Goal: Feedback & Contribution: Leave review/rating

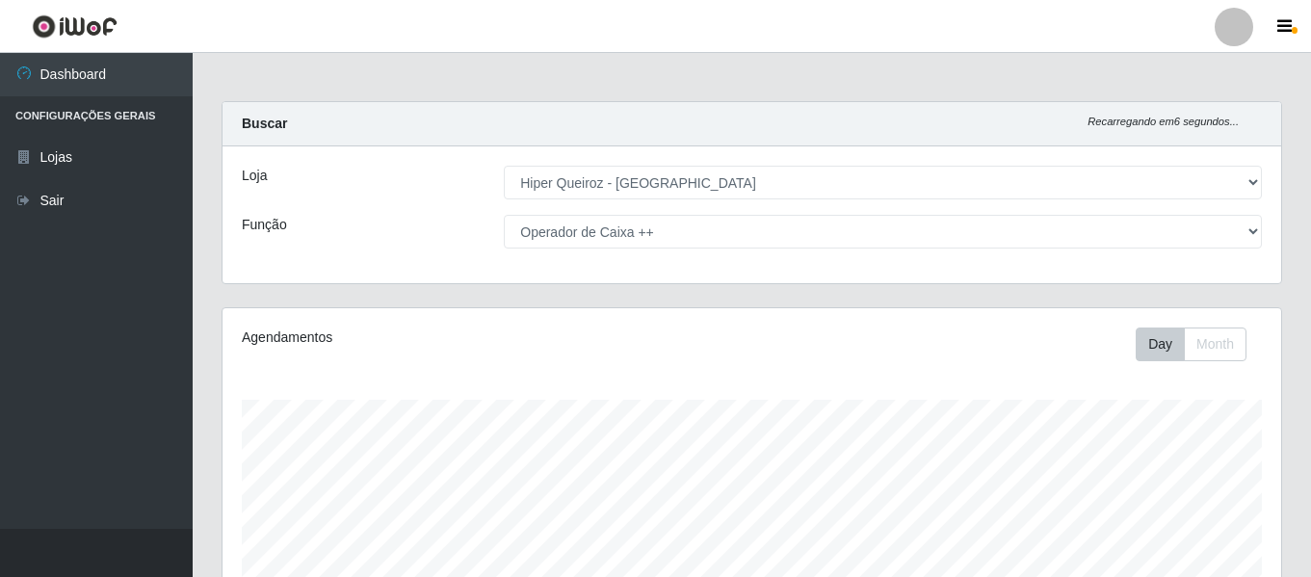
select select "497"
select select "73"
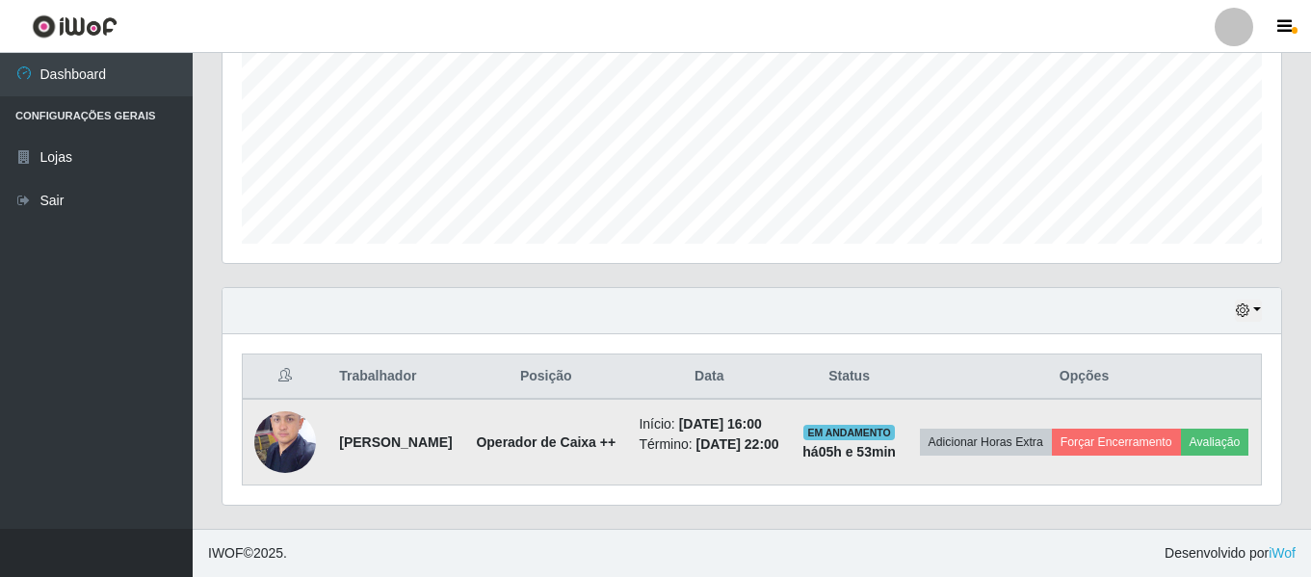
scroll to position [400, 1058]
click at [1181, 440] on button "Avaliação" at bounding box center [1215, 442] width 68 height 27
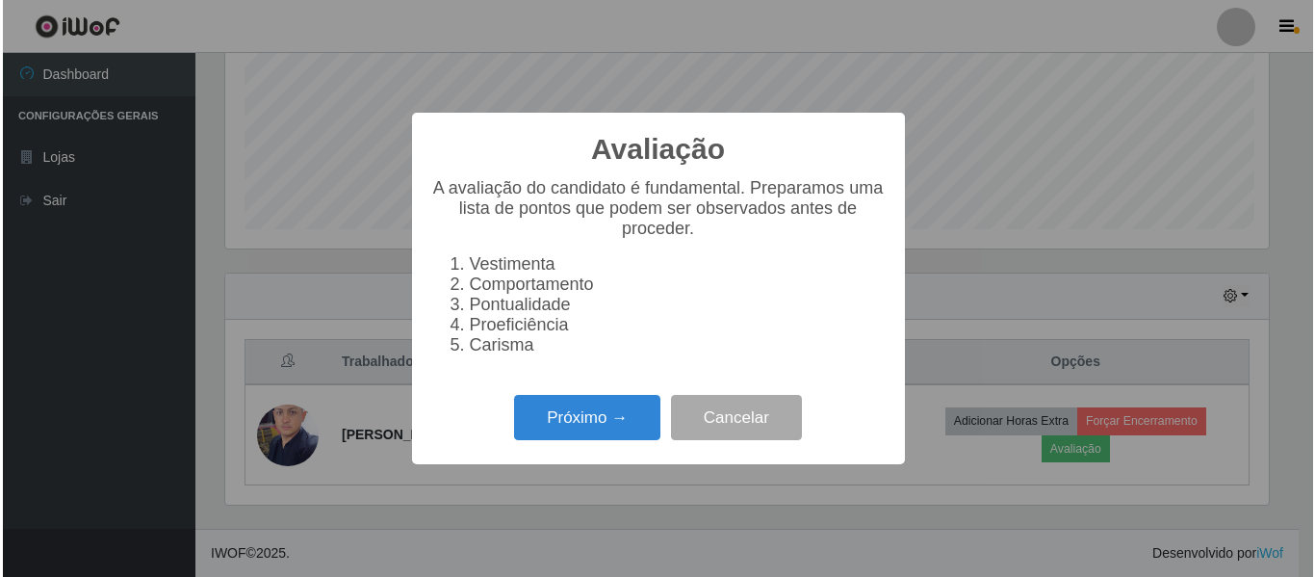
scroll to position [400, 1049]
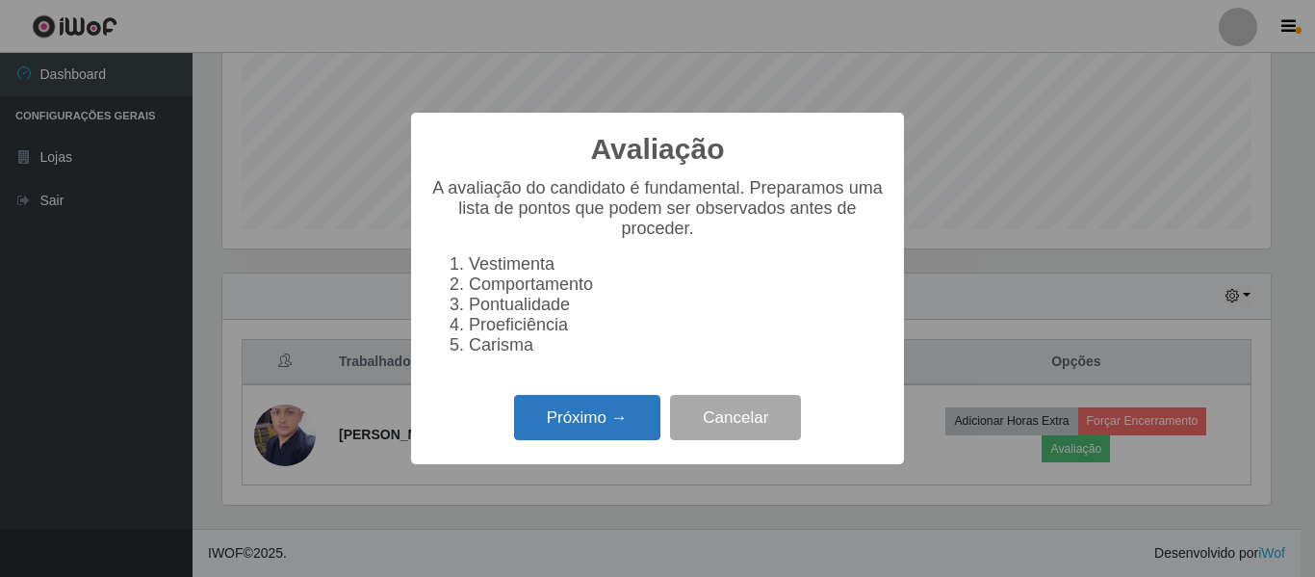
click at [635, 424] on button "Próximo →" at bounding box center [587, 417] width 146 height 45
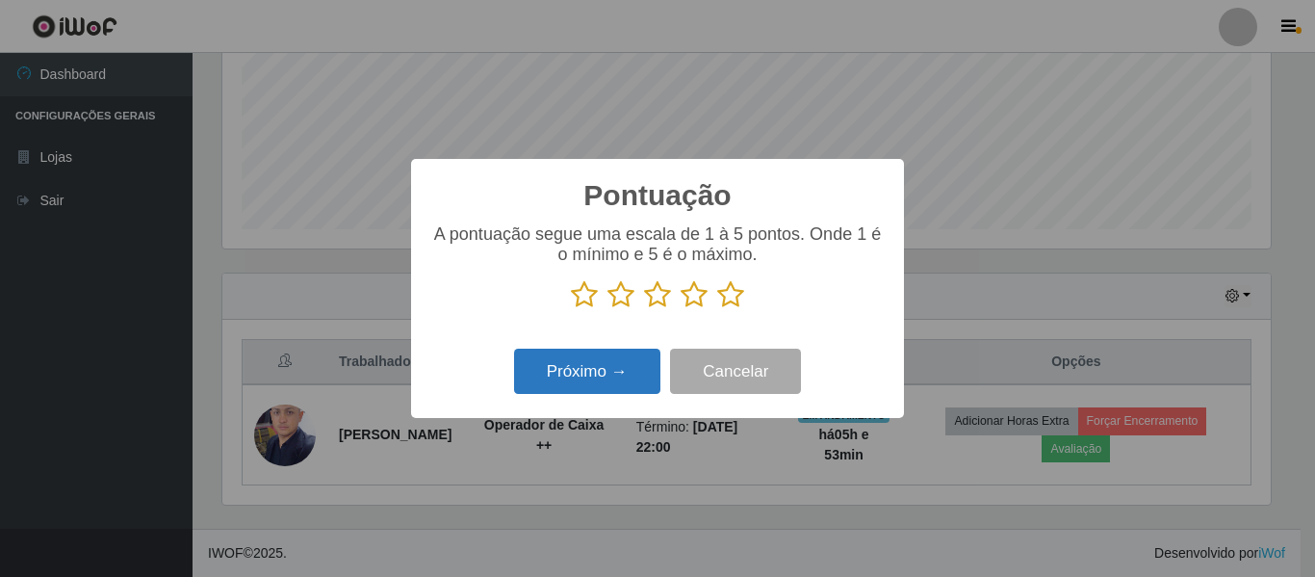
scroll to position [962563, 961914]
click at [734, 301] on icon at bounding box center [730, 294] width 27 height 29
click at [717, 309] on input "radio" at bounding box center [717, 309] width 0 height 0
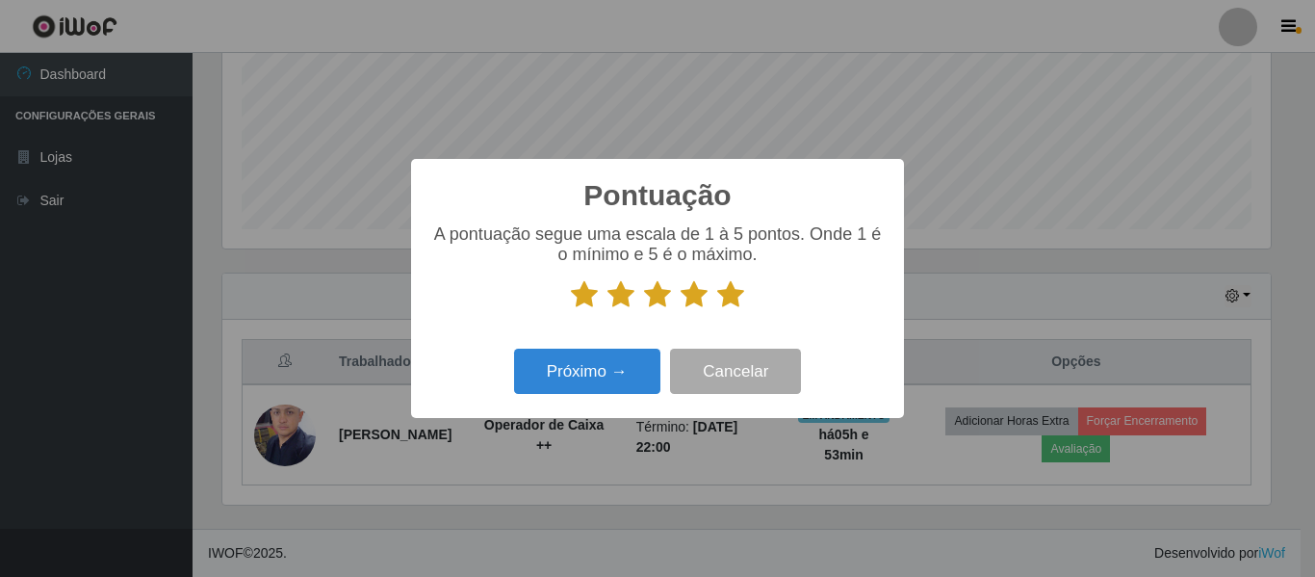
click at [724, 299] on icon at bounding box center [730, 294] width 27 height 29
click at [717, 309] on input "radio" at bounding box center [717, 309] width 0 height 0
click at [590, 376] on button "Próximo →" at bounding box center [587, 371] width 146 height 45
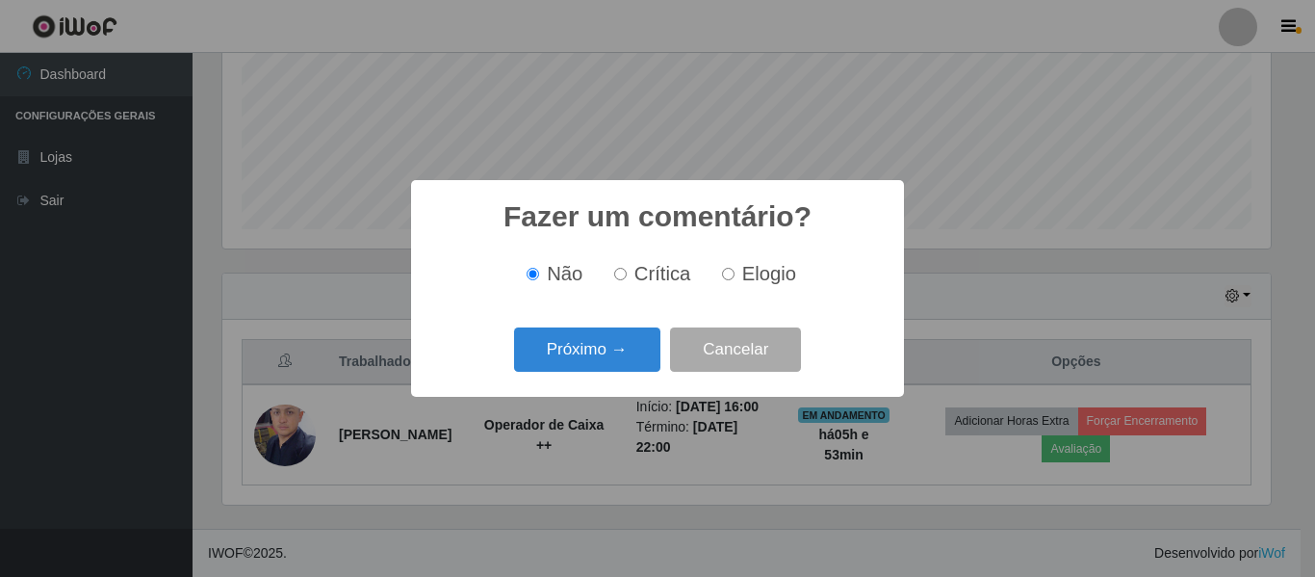
click at [740, 282] on label "Elogio" at bounding box center [756, 274] width 82 height 22
click at [735, 280] on input "Elogio" at bounding box center [728, 274] width 13 height 13
radio input "true"
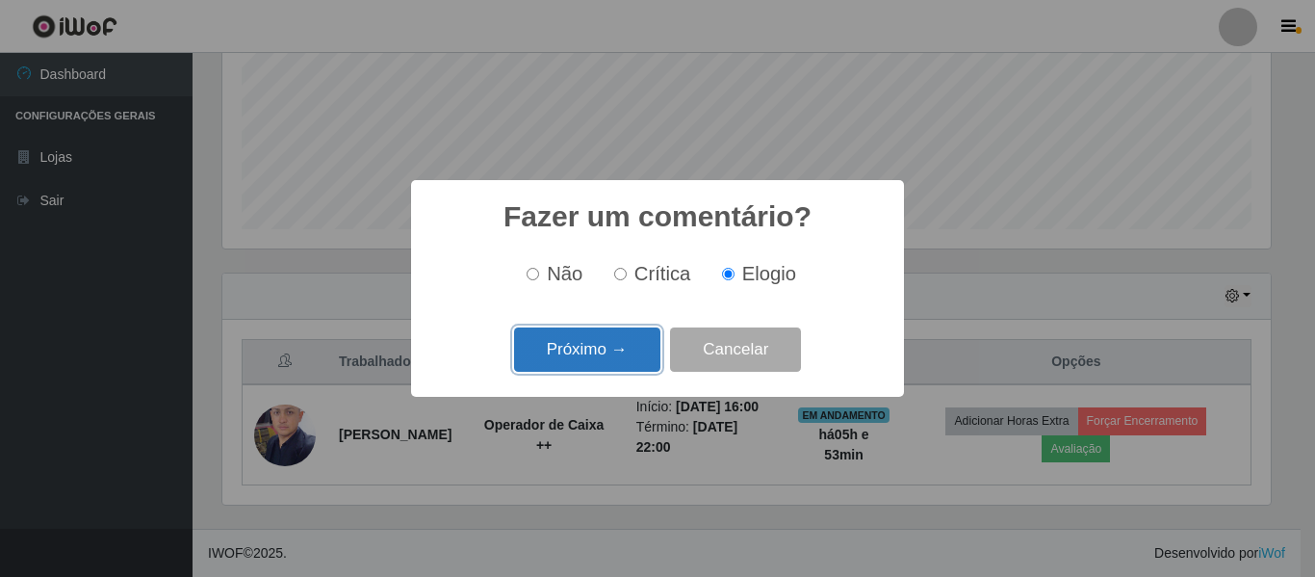
click at [624, 359] on button "Próximo →" at bounding box center [587, 349] width 146 height 45
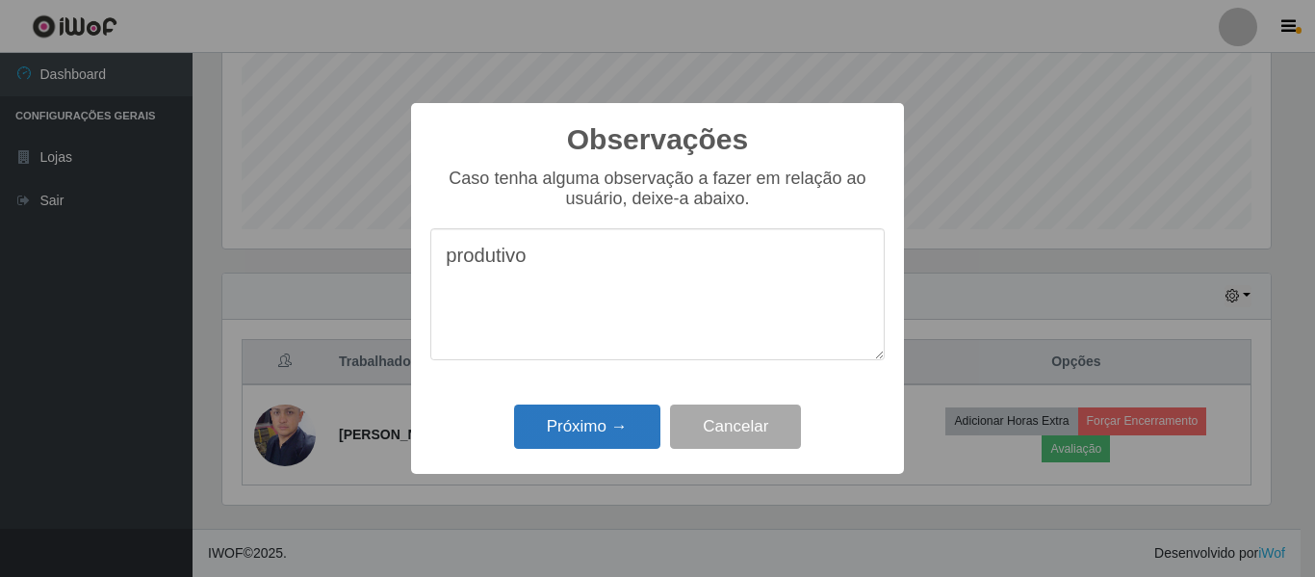
type textarea "produtivo"
click at [547, 425] on button "Próximo →" at bounding box center [587, 426] width 146 height 45
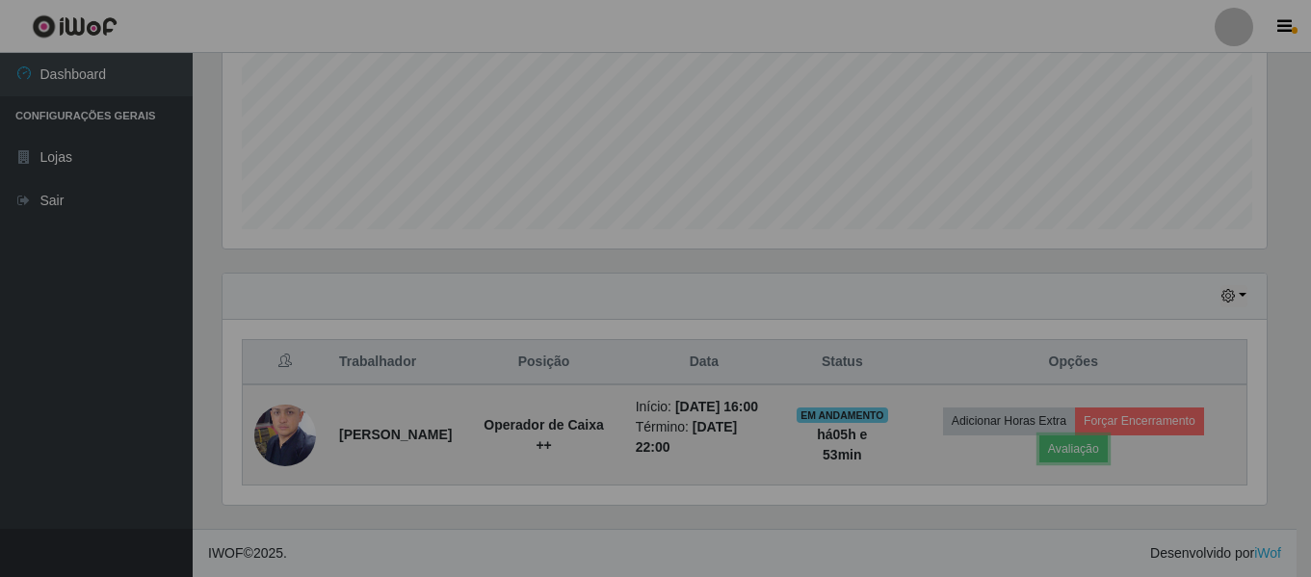
scroll to position [400, 1058]
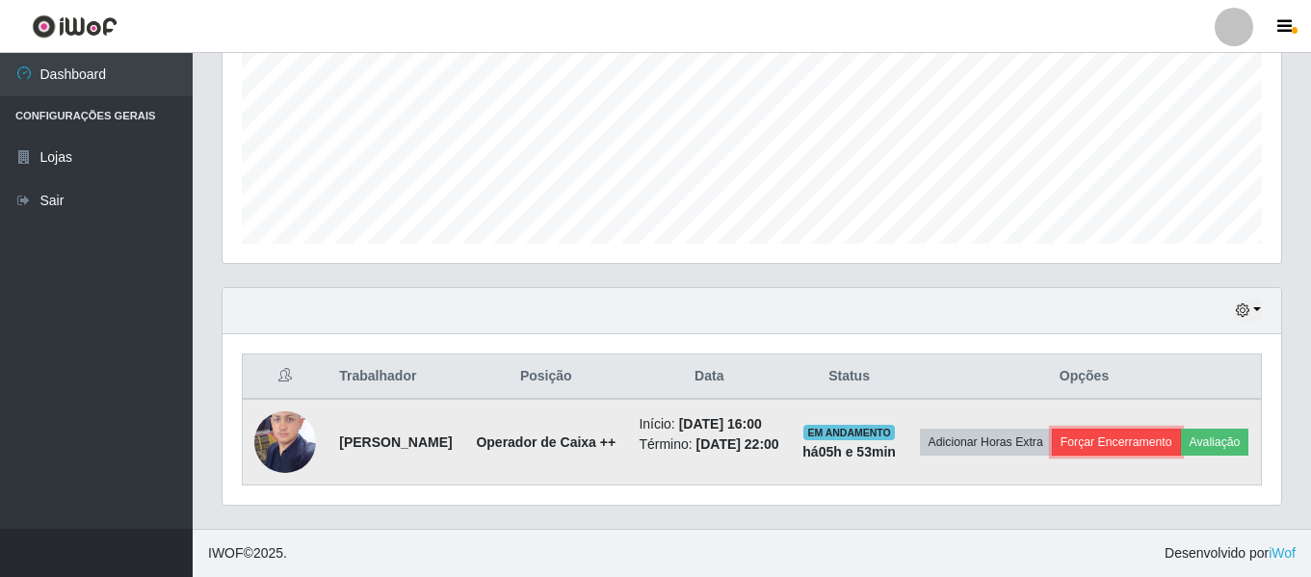
click at [1179, 429] on button "Forçar Encerramento" at bounding box center [1116, 442] width 129 height 27
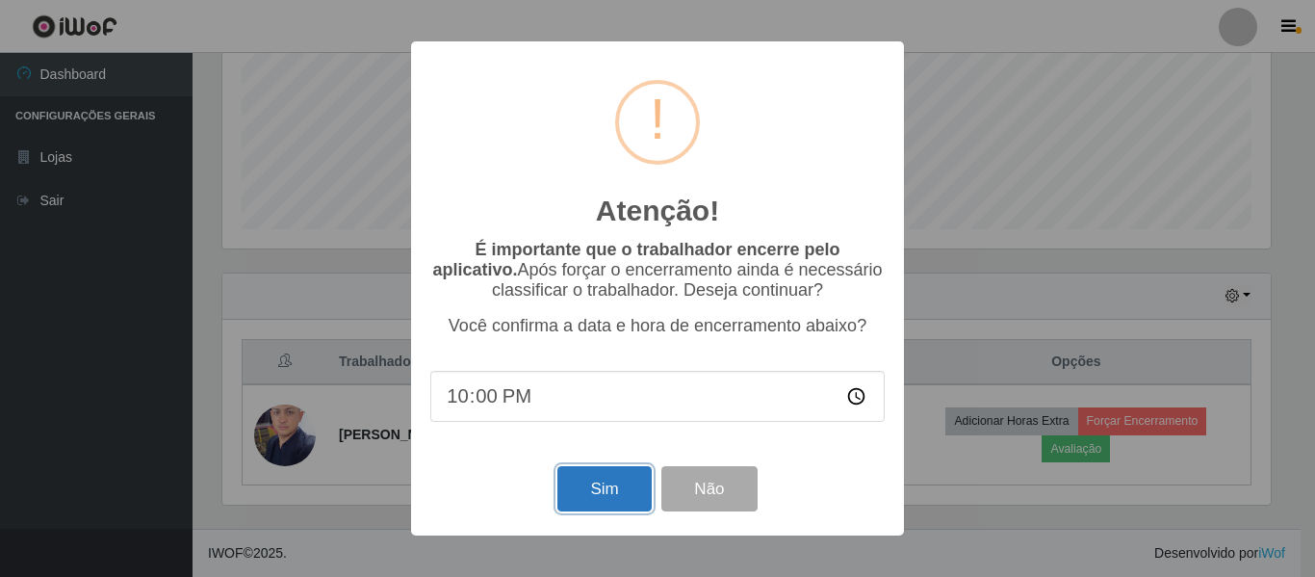
click at [585, 494] on button "Sim" at bounding box center [604, 488] width 93 height 45
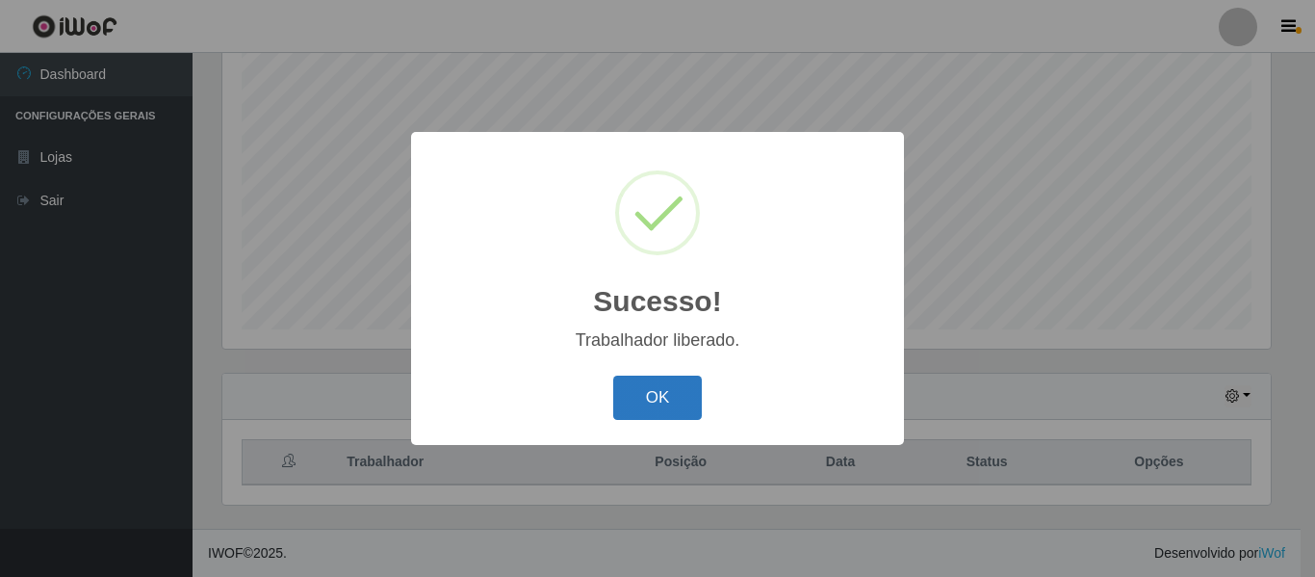
click at [675, 383] on button "OK" at bounding box center [658, 398] width 90 height 45
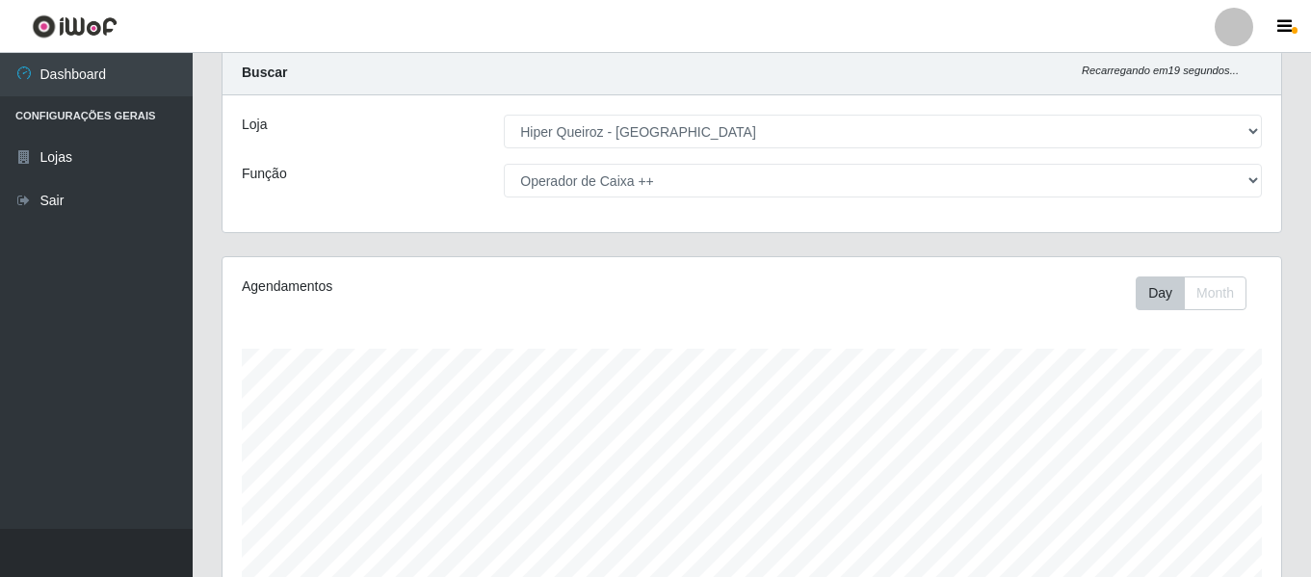
scroll to position [0, 0]
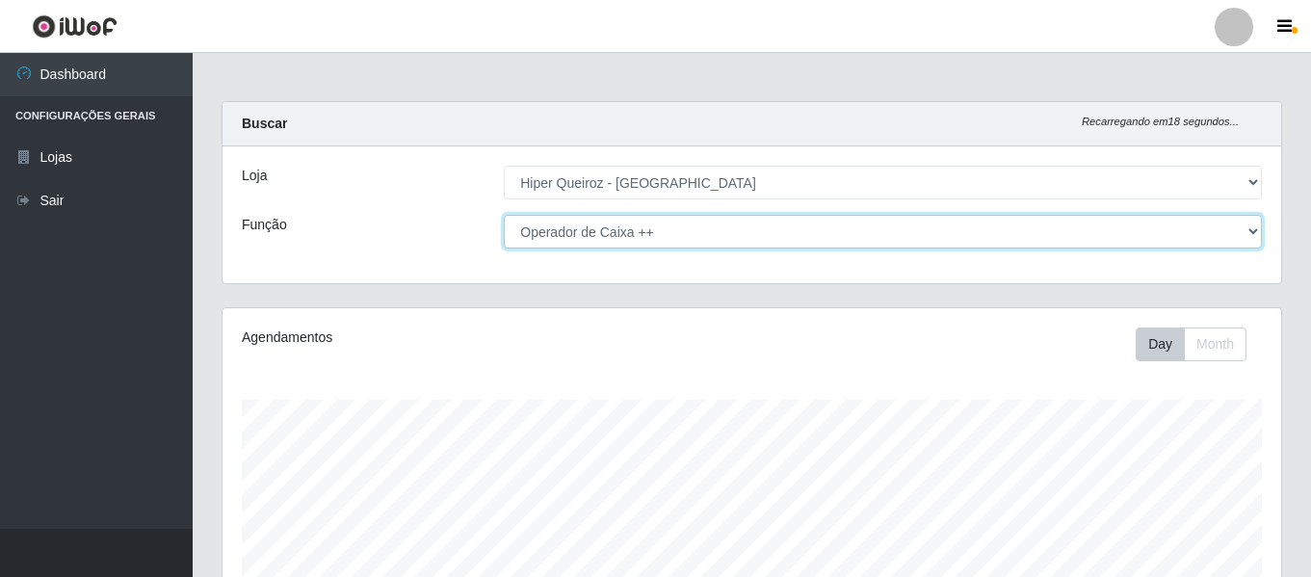
click at [695, 240] on select "[Selecione...] ASG ASG + ASG ++ Embalador Embalador + Embalador ++ Operador de …" at bounding box center [883, 232] width 758 height 34
select select "24"
click at [504, 215] on select "[Selecione...] ASG ASG + ASG ++ Embalador Embalador + Embalador ++ Operador de …" at bounding box center [883, 232] width 758 height 34
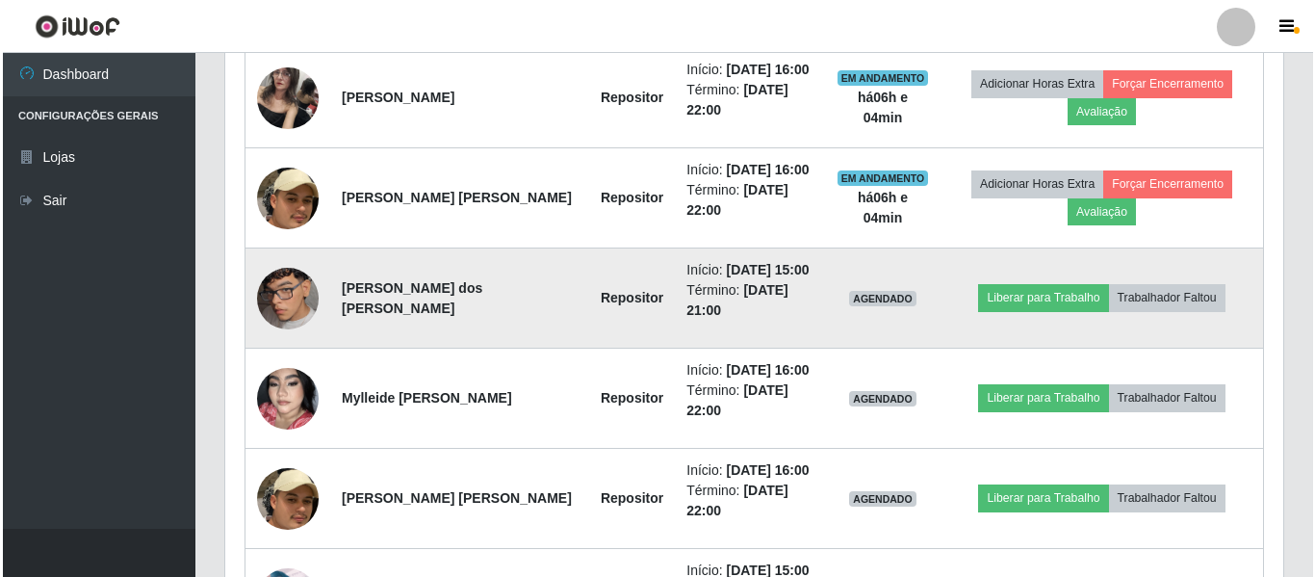
scroll to position [775, 0]
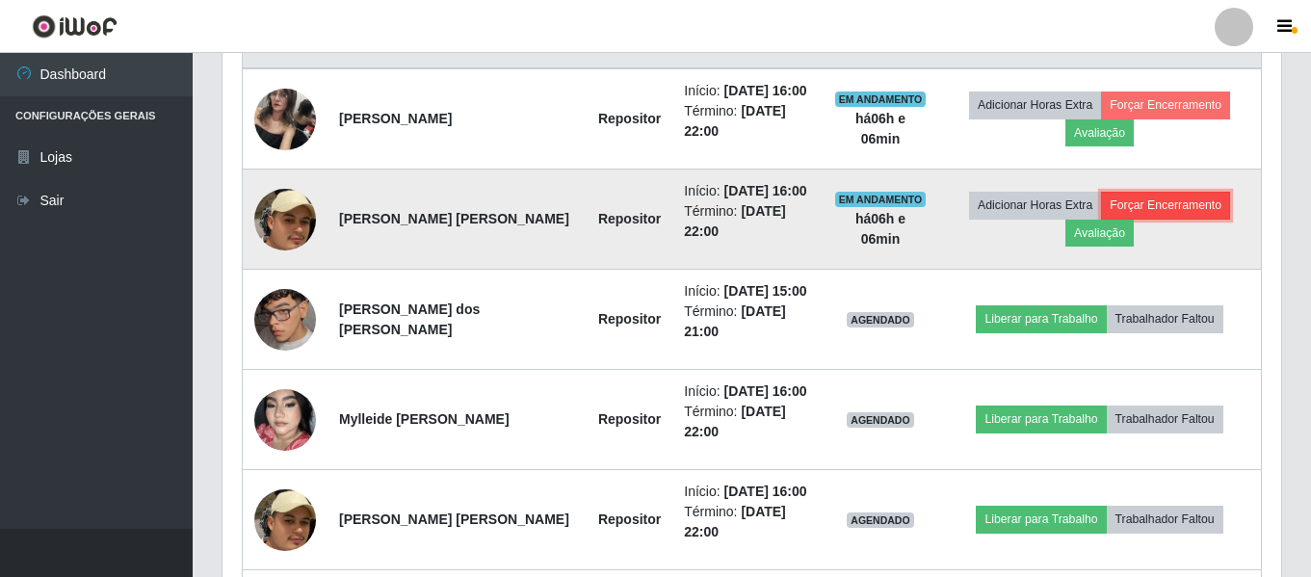
click at [1174, 206] on button "Forçar Encerramento" at bounding box center [1165, 205] width 129 height 27
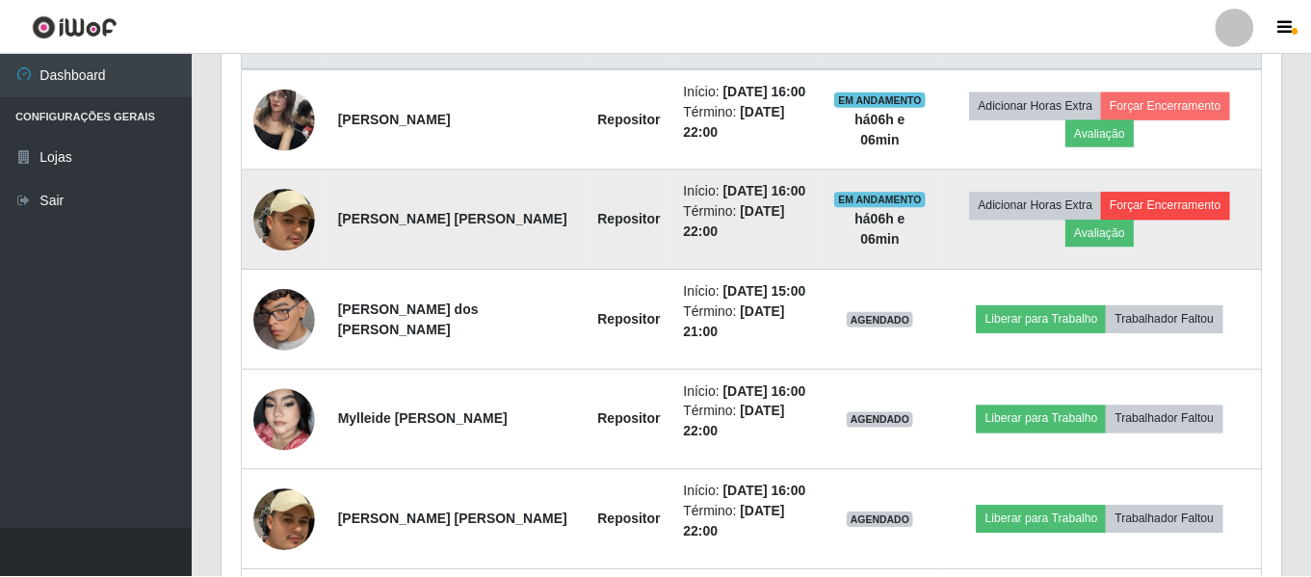
scroll to position [400, 1049]
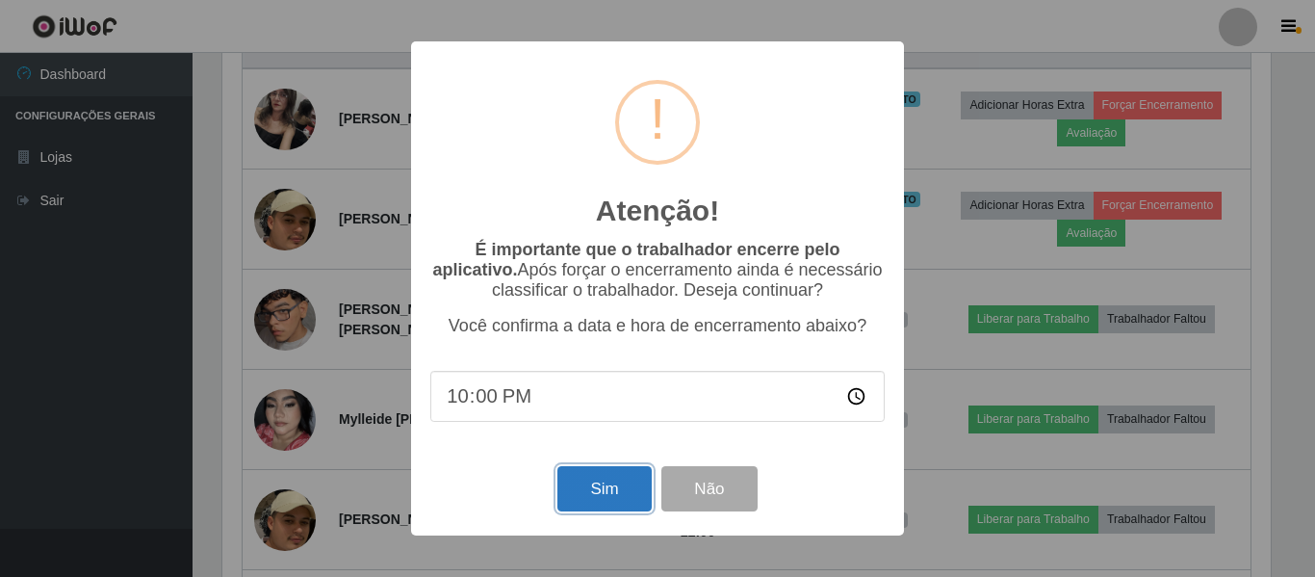
click at [597, 498] on button "Sim" at bounding box center [604, 488] width 93 height 45
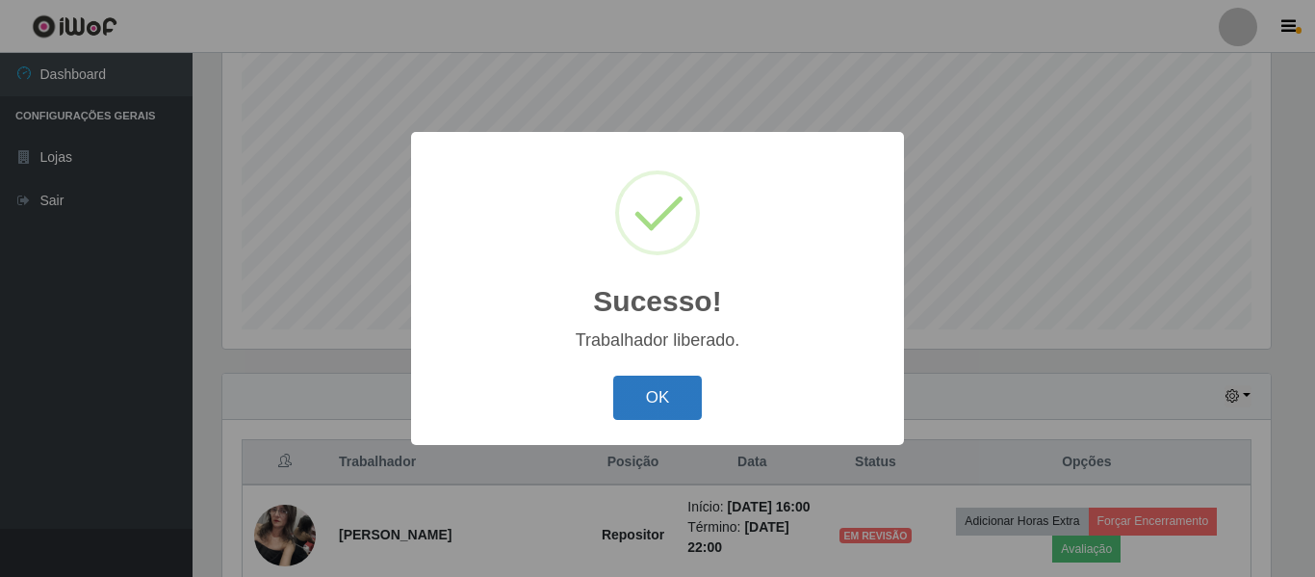
click at [651, 383] on button "OK" at bounding box center [658, 398] width 90 height 45
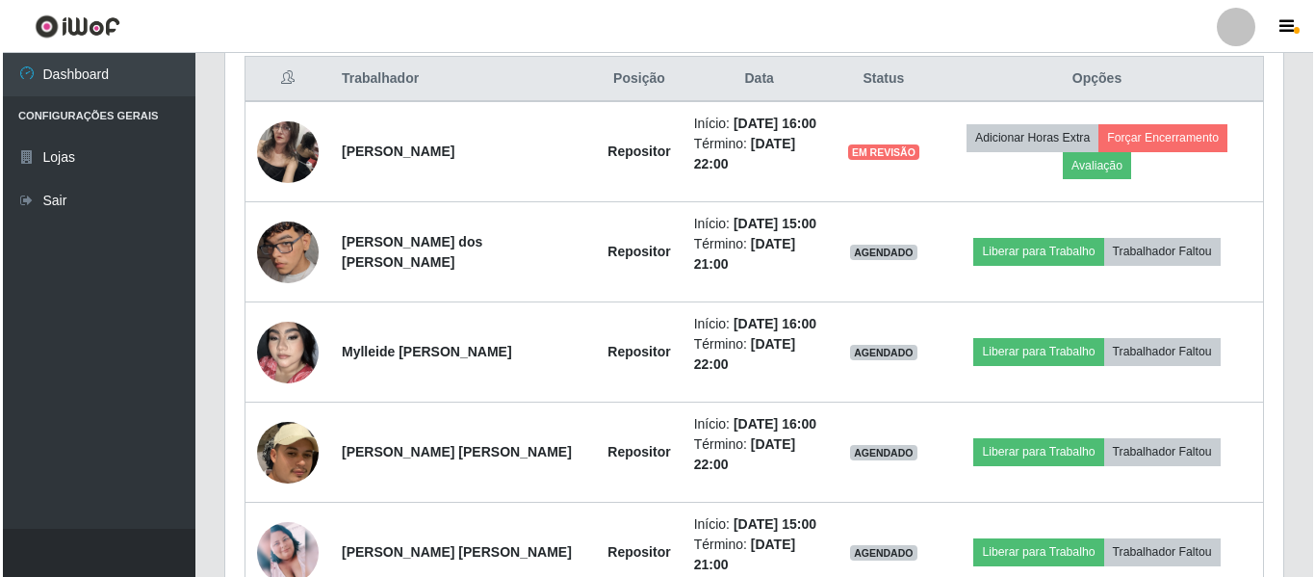
scroll to position [744, 0]
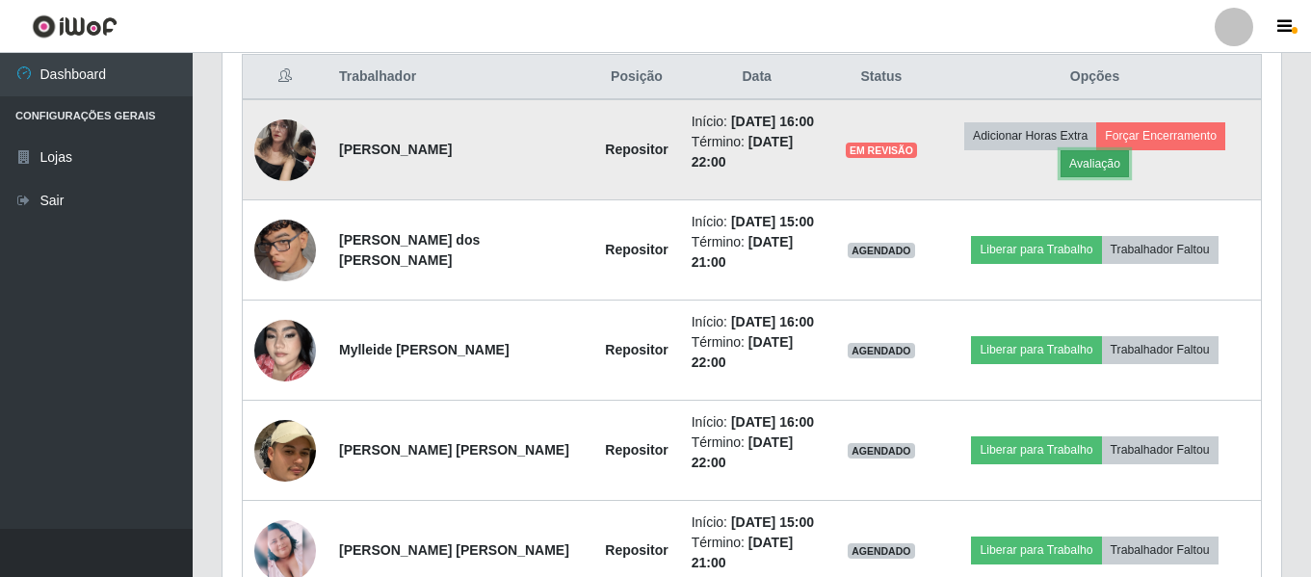
click at [1108, 163] on button "Avaliação" at bounding box center [1094, 163] width 68 height 27
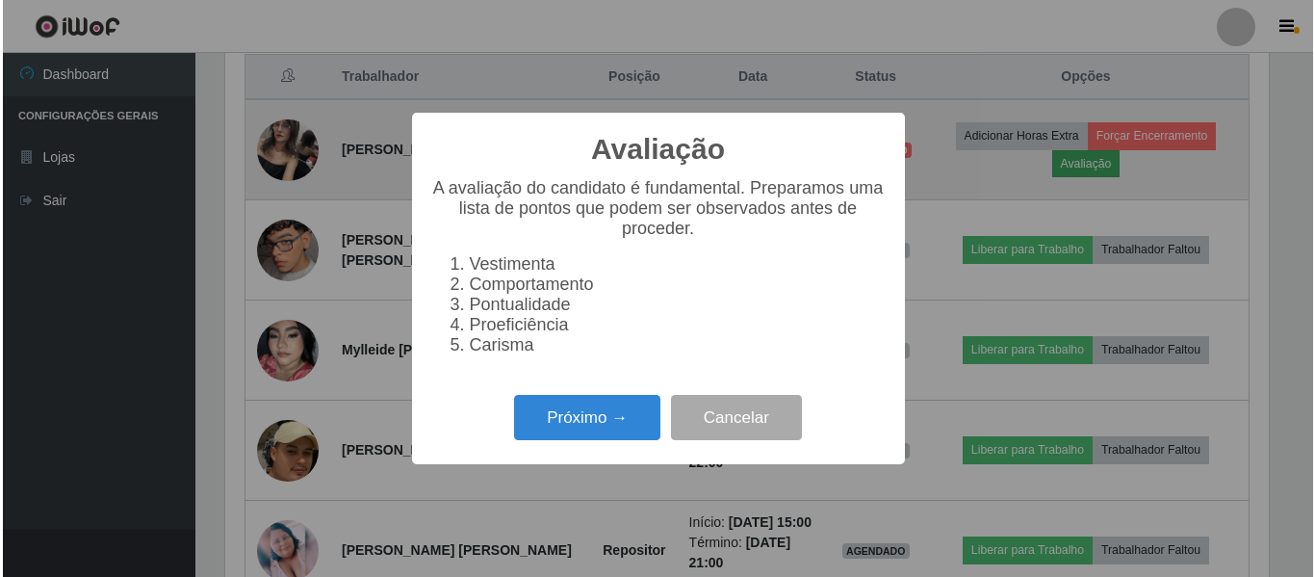
scroll to position [400, 1049]
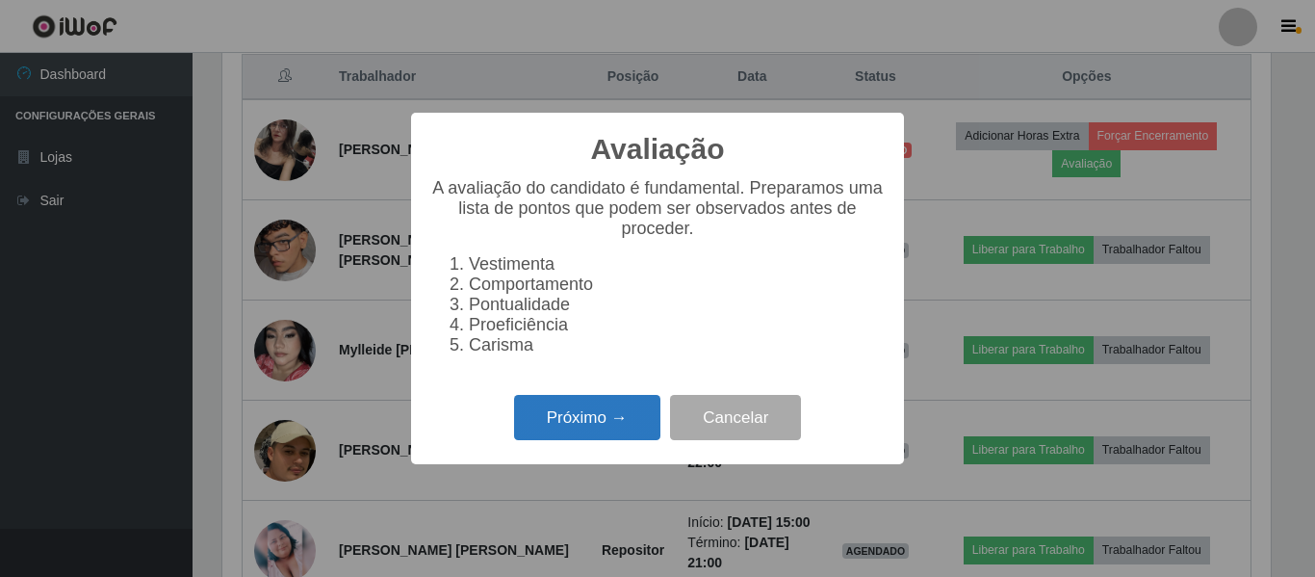
click at [566, 426] on button "Próximo →" at bounding box center [587, 417] width 146 height 45
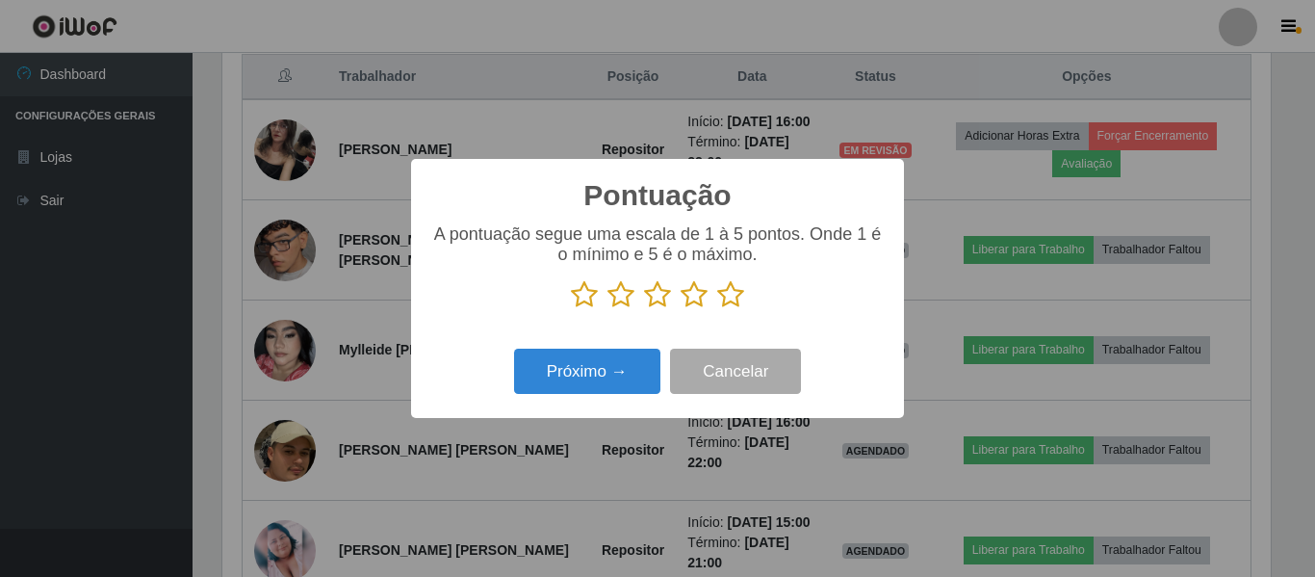
scroll to position [962563, 961914]
drag, startPoint x: 585, startPoint y: 301, endPoint x: 606, endPoint y: 299, distance: 20.4
click at [591, 301] on icon at bounding box center [584, 294] width 27 height 29
click at [571, 309] on input "radio" at bounding box center [571, 309] width 0 height 0
click at [627, 299] on icon at bounding box center [621, 294] width 27 height 29
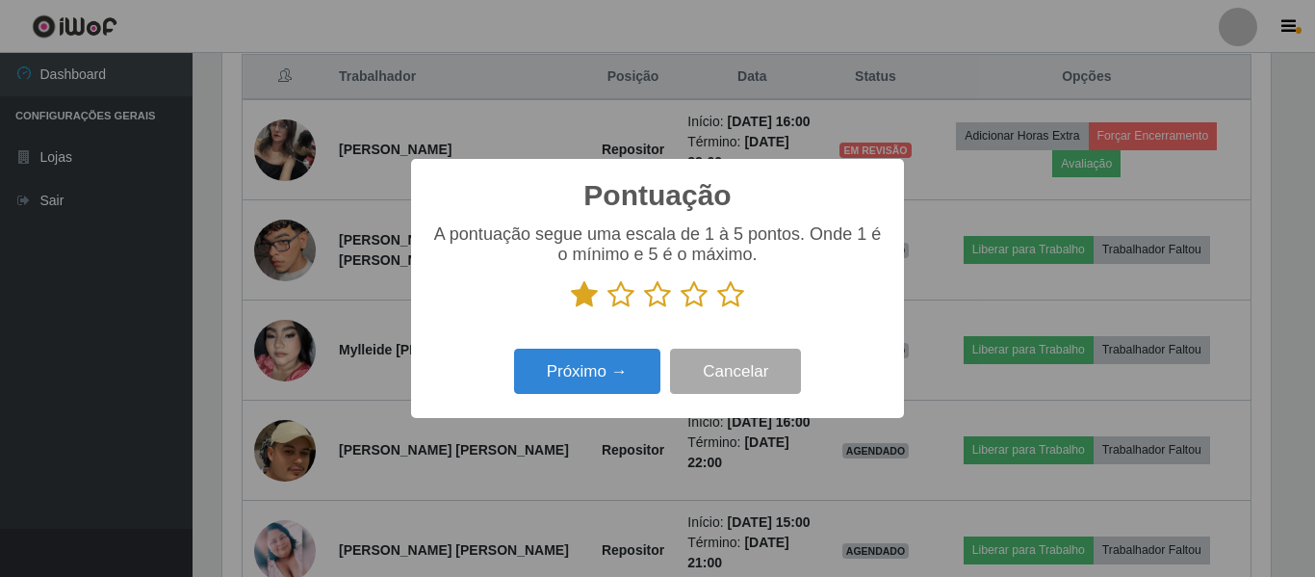
click at [608, 309] on input "radio" at bounding box center [608, 309] width 0 height 0
click at [656, 301] on icon at bounding box center [657, 294] width 27 height 29
click at [644, 309] on input "radio" at bounding box center [644, 309] width 0 height 0
drag, startPoint x: 697, startPoint y: 298, endPoint x: 709, endPoint y: 298, distance: 11.6
click at [700, 298] on icon at bounding box center [694, 294] width 27 height 29
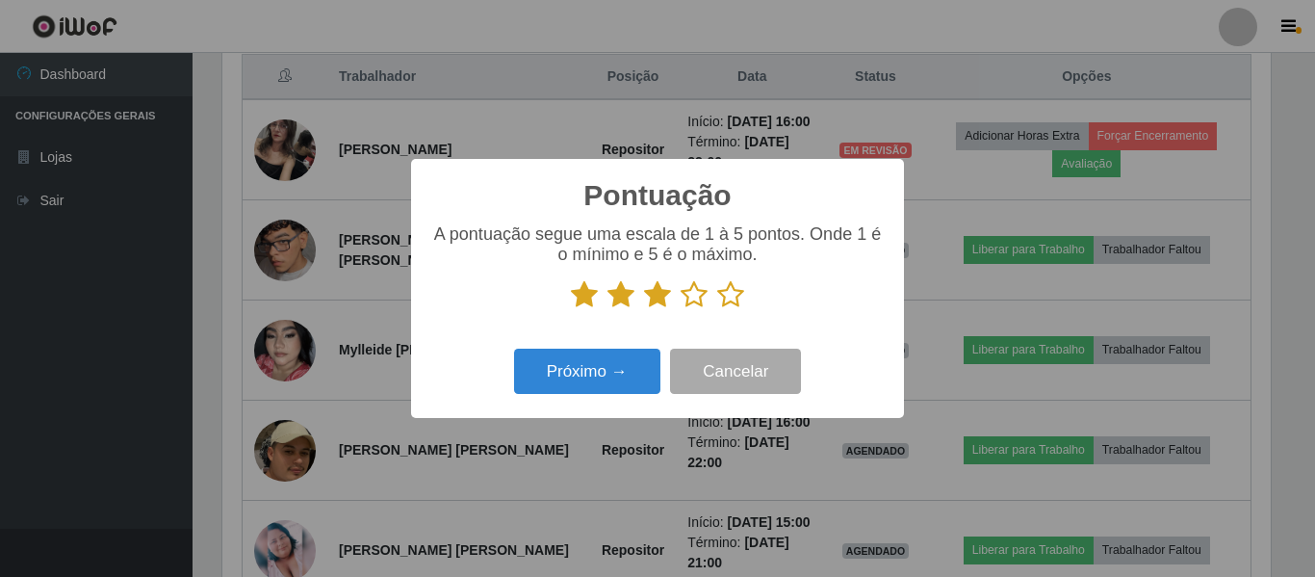
click at [681, 309] on input "radio" at bounding box center [681, 309] width 0 height 0
click at [728, 298] on icon at bounding box center [730, 294] width 27 height 29
click at [717, 309] on input "radio" at bounding box center [717, 309] width 0 height 0
click at [613, 381] on button "Próximo →" at bounding box center [587, 371] width 146 height 45
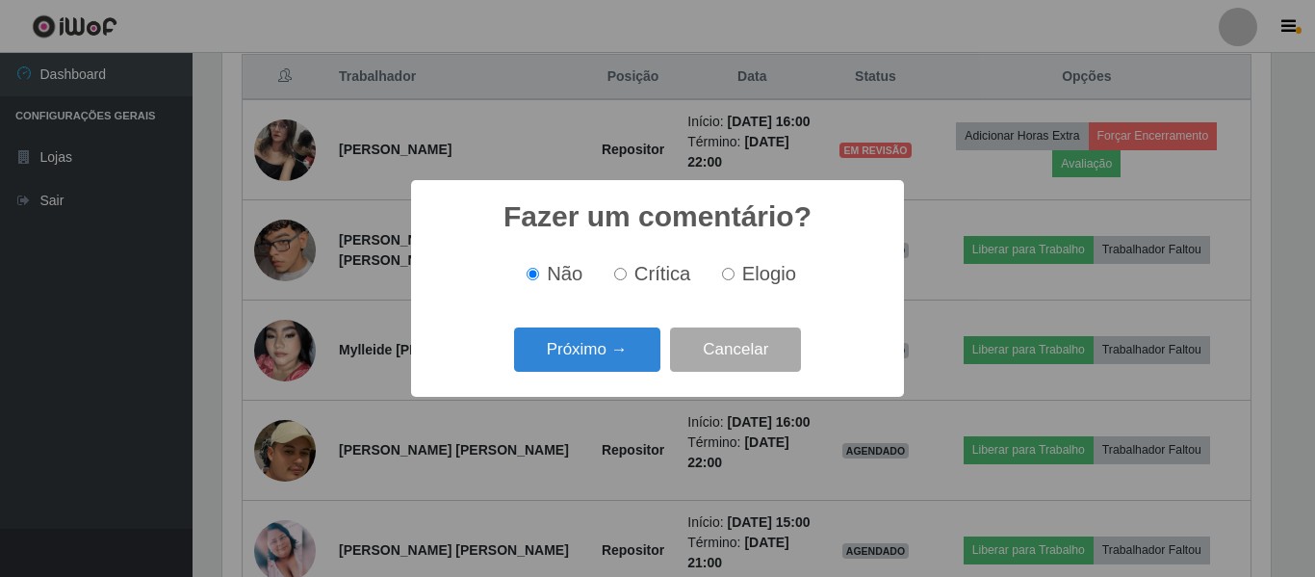
click at [725, 277] on input "Elogio" at bounding box center [728, 274] width 13 height 13
radio input "true"
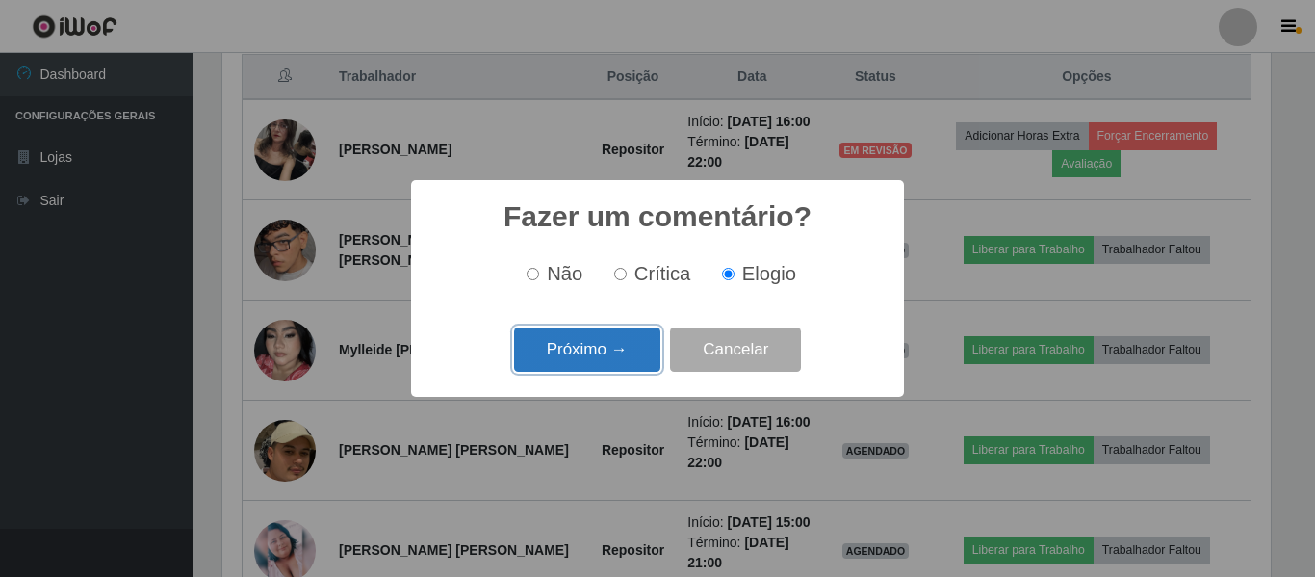
click at [604, 359] on button "Próximo →" at bounding box center [587, 349] width 146 height 45
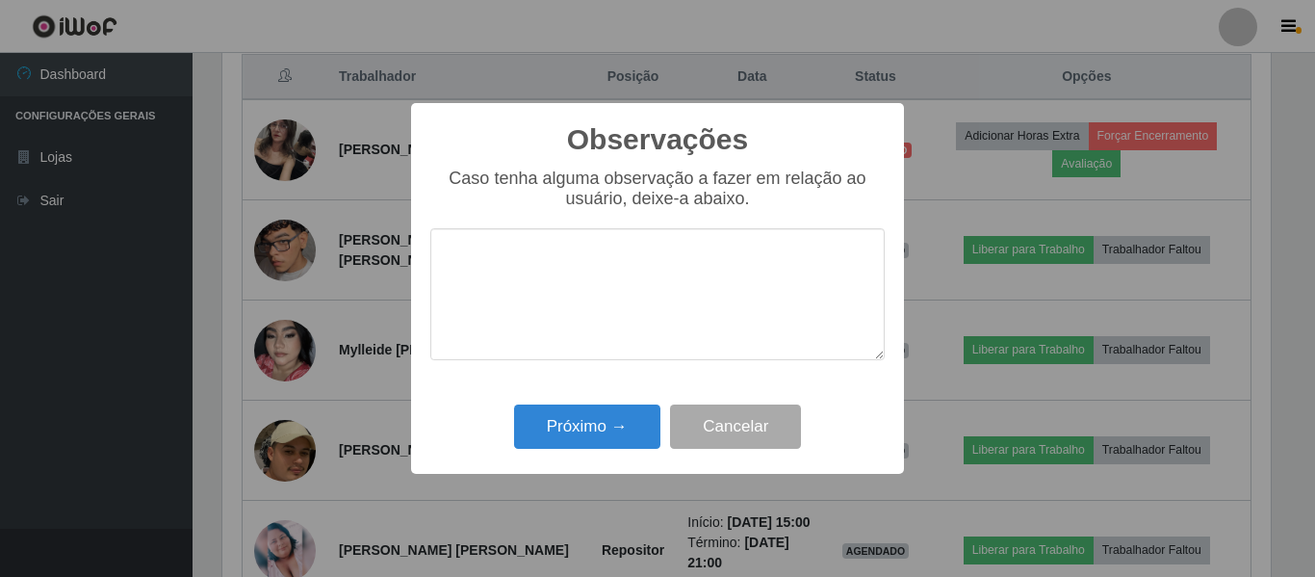
click at [610, 248] on textarea at bounding box center [657, 294] width 455 height 132
click at [484, 271] on textarea "muyito produtiva" at bounding box center [657, 294] width 455 height 132
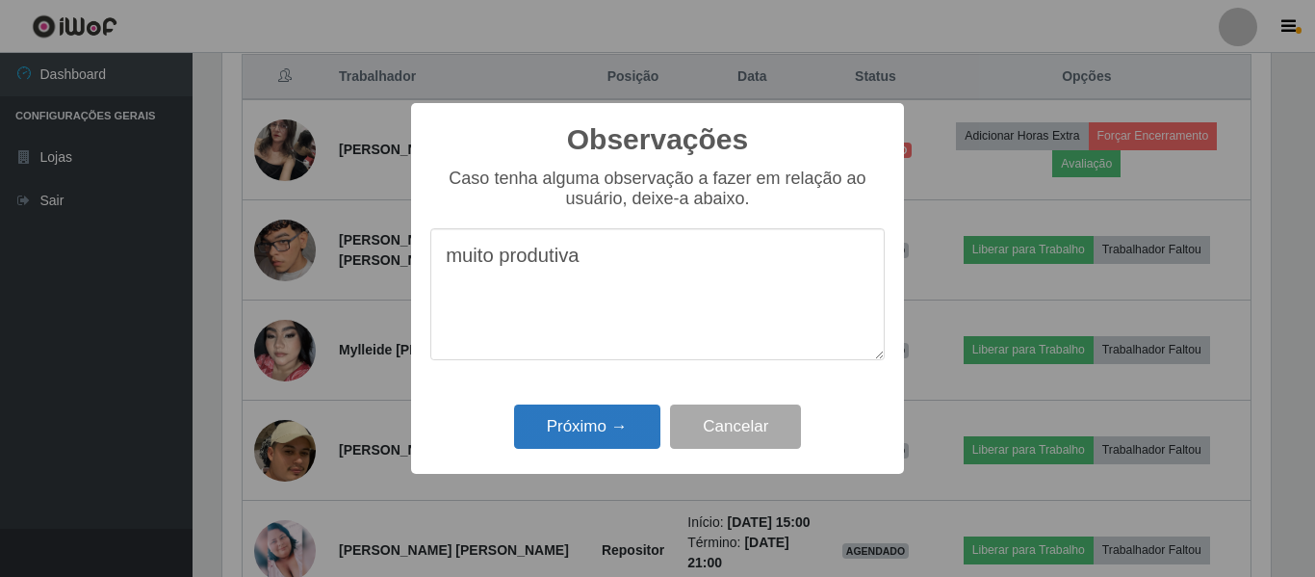
type textarea "muito produtiva"
click at [635, 426] on button "Próximo →" at bounding box center [587, 426] width 146 height 45
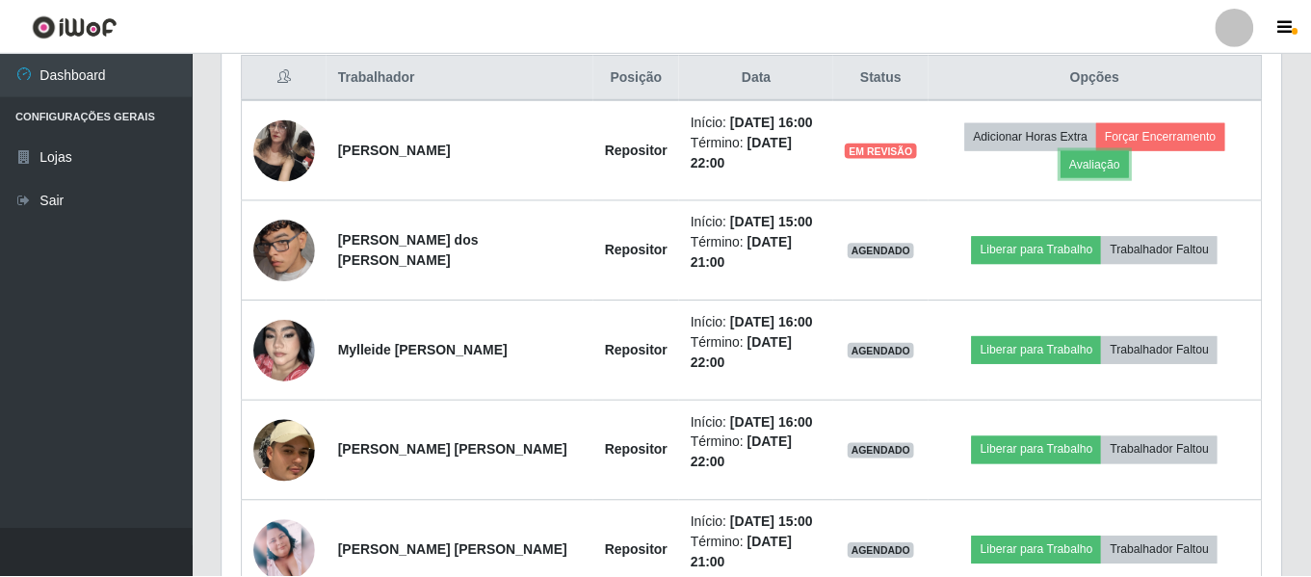
scroll to position [400, 1058]
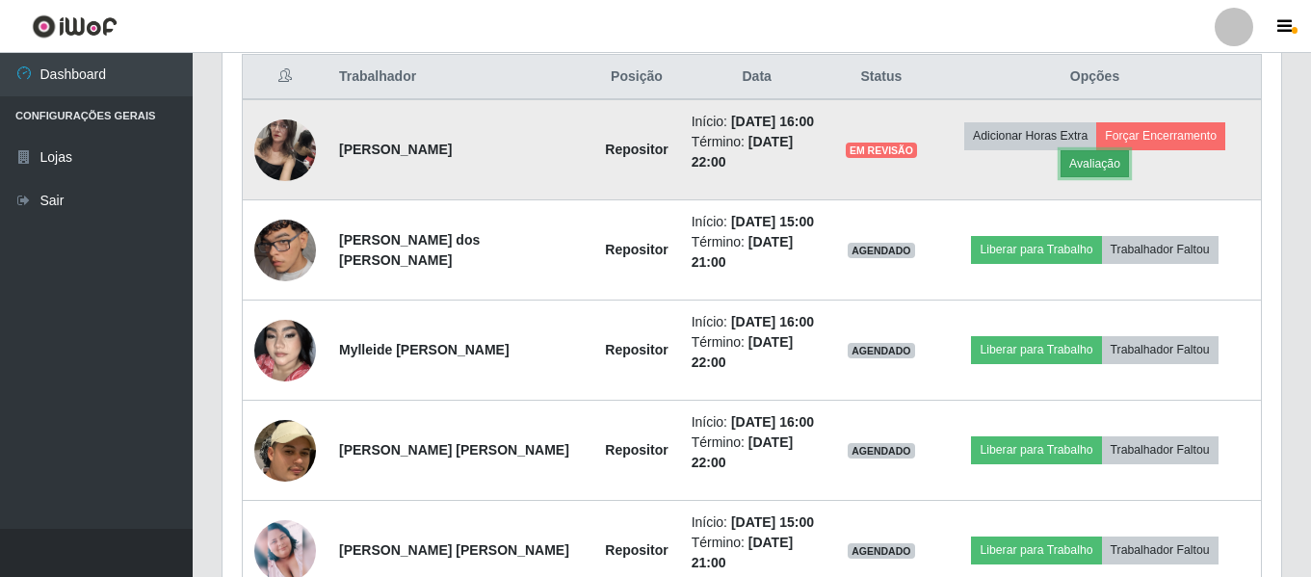
click at [1106, 159] on button "Avaliação" at bounding box center [1094, 163] width 68 height 27
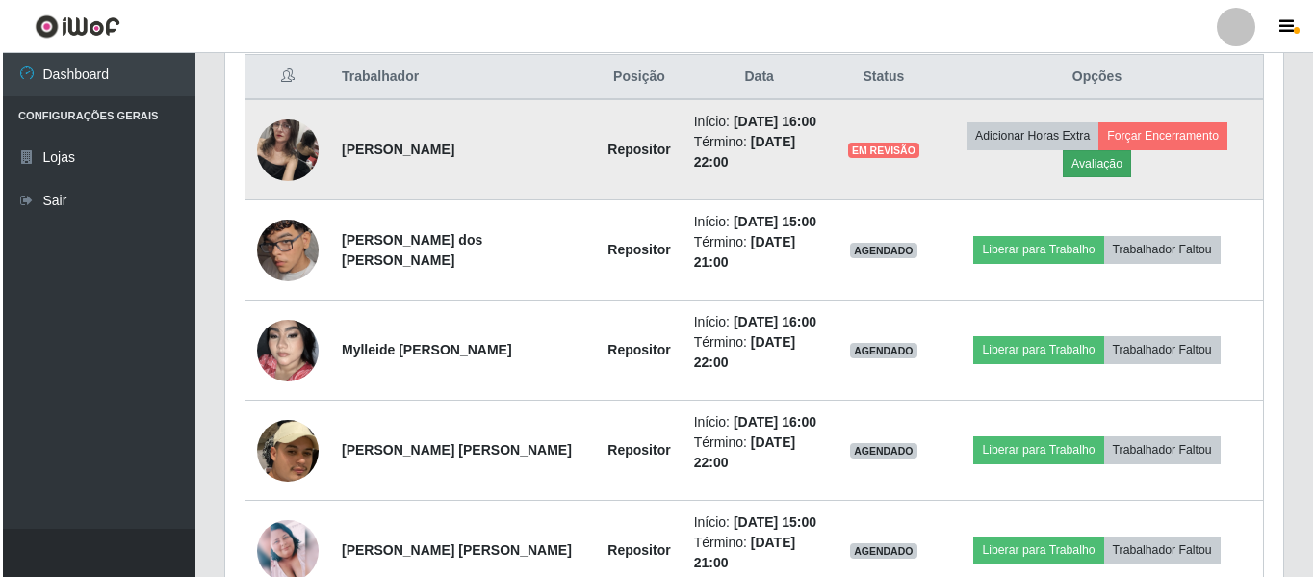
scroll to position [400, 1049]
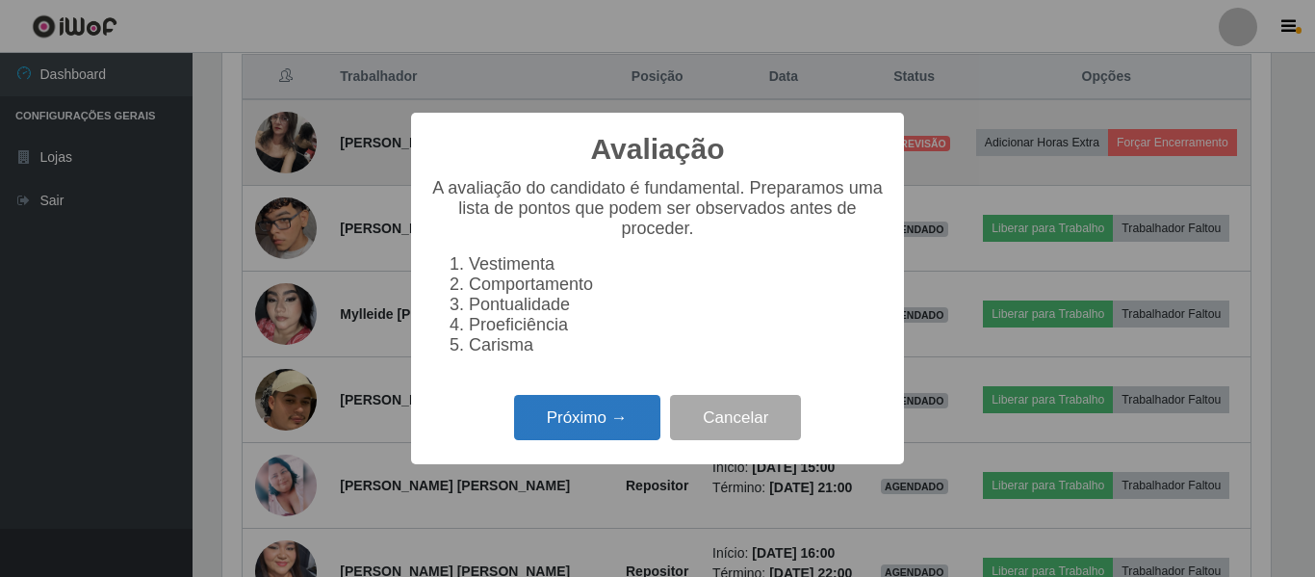
click at [553, 435] on button "Próximo →" at bounding box center [587, 417] width 146 height 45
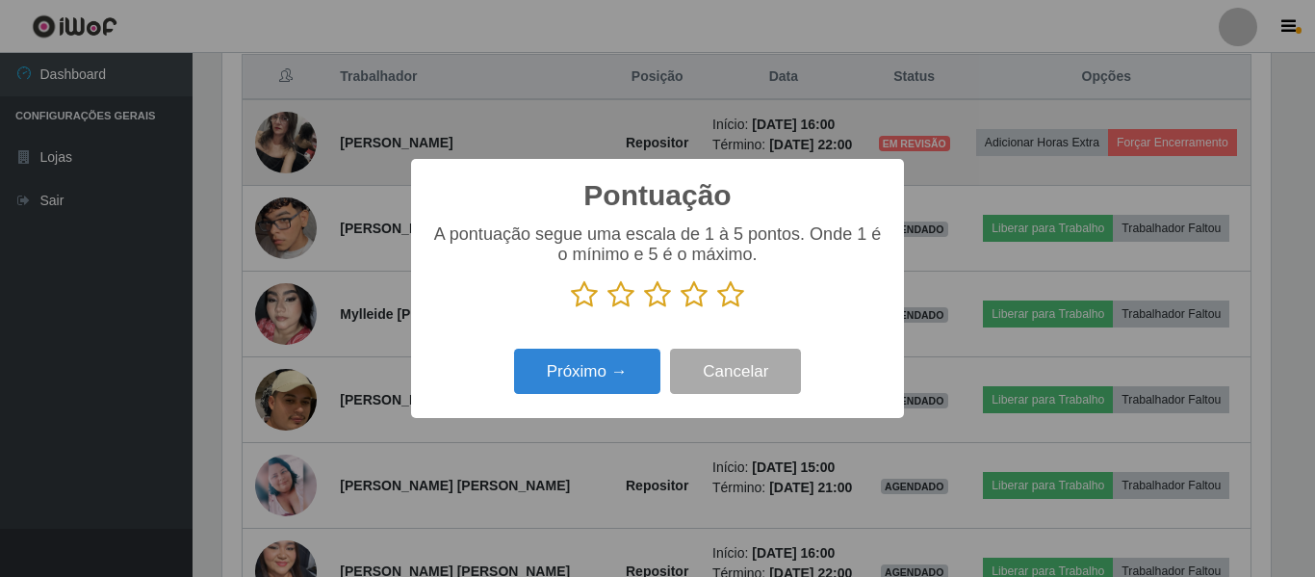
scroll to position [962563, 961914]
click at [595, 298] on icon at bounding box center [584, 294] width 27 height 29
click at [571, 309] on input "radio" at bounding box center [571, 309] width 0 height 0
click at [611, 300] on icon at bounding box center [621, 294] width 27 height 29
click at [608, 309] on input "radio" at bounding box center [608, 309] width 0 height 0
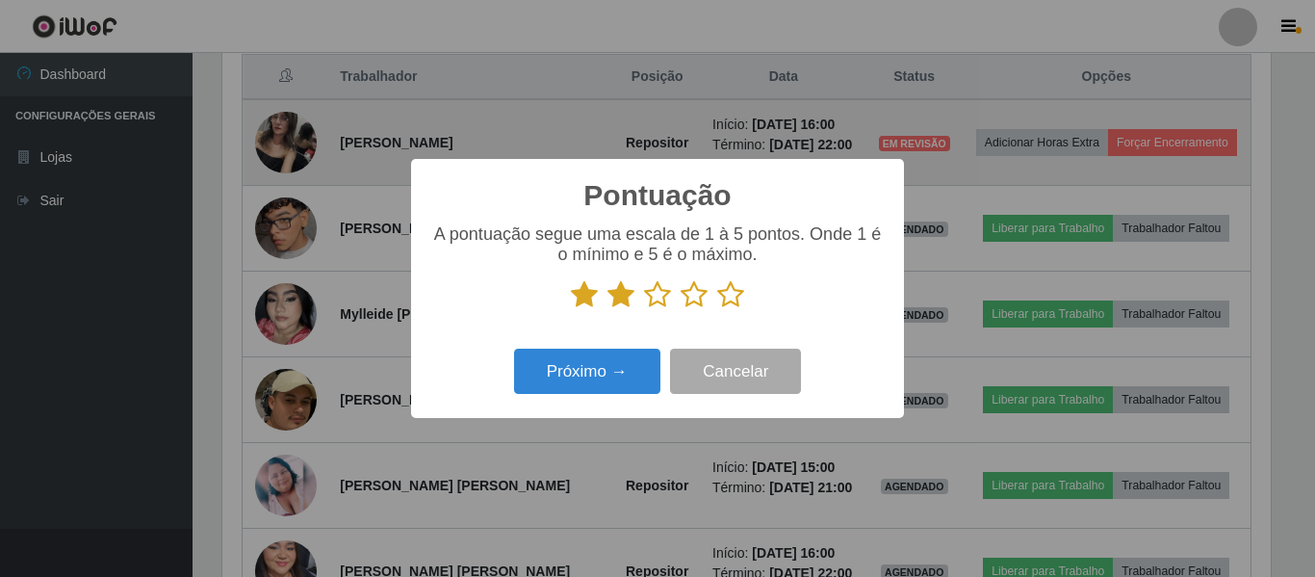
click at [667, 309] on icon at bounding box center [657, 294] width 27 height 29
click at [644, 309] on input "radio" at bounding box center [644, 309] width 0 height 0
click at [693, 304] on icon at bounding box center [694, 294] width 27 height 29
click at [681, 309] on input "radio" at bounding box center [681, 309] width 0 height 0
click at [741, 305] on icon at bounding box center [730, 294] width 27 height 29
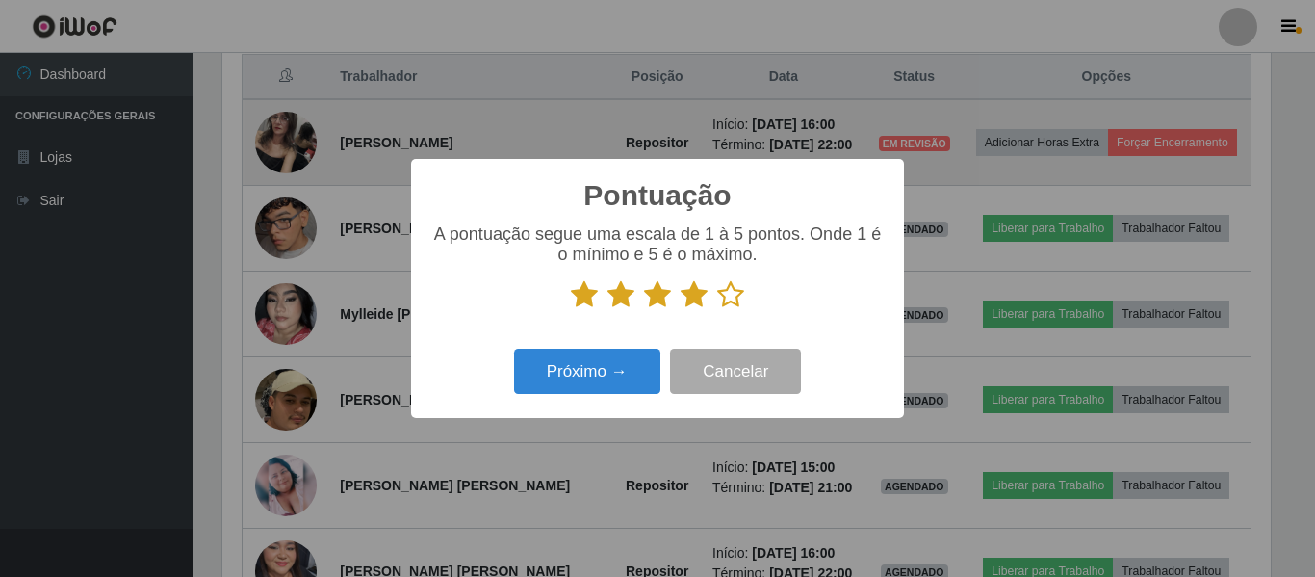
click at [717, 309] on input "radio" at bounding box center [717, 309] width 0 height 0
click at [603, 380] on button "Próximo →" at bounding box center [587, 371] width 146 height 45
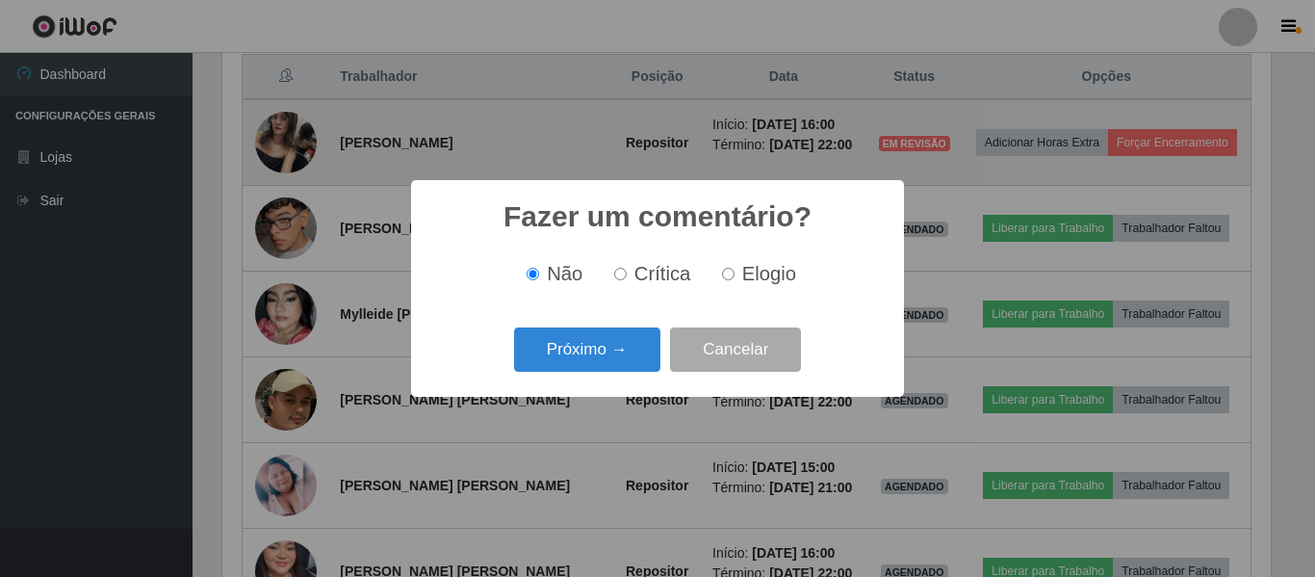
click at [729, 275] on input "Elogio" at bounding box center [728, 274] width 13 height 13
radio input "true"
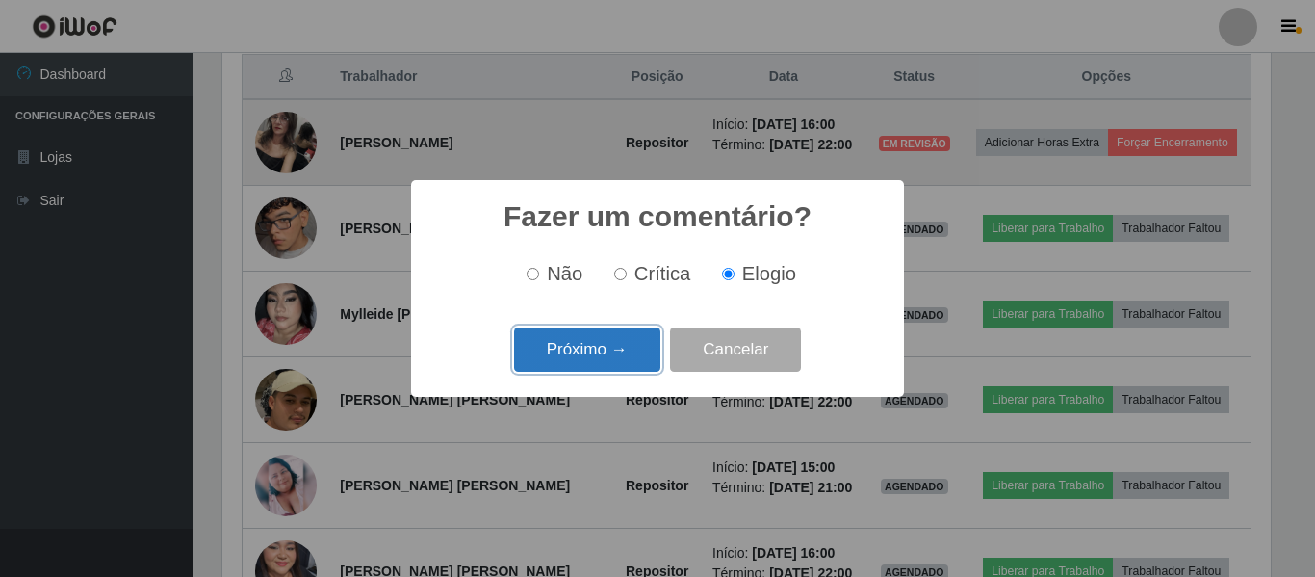
click at [635, 349] on button "Próximo →" at bounding box center [587, 349] width 146 height 45
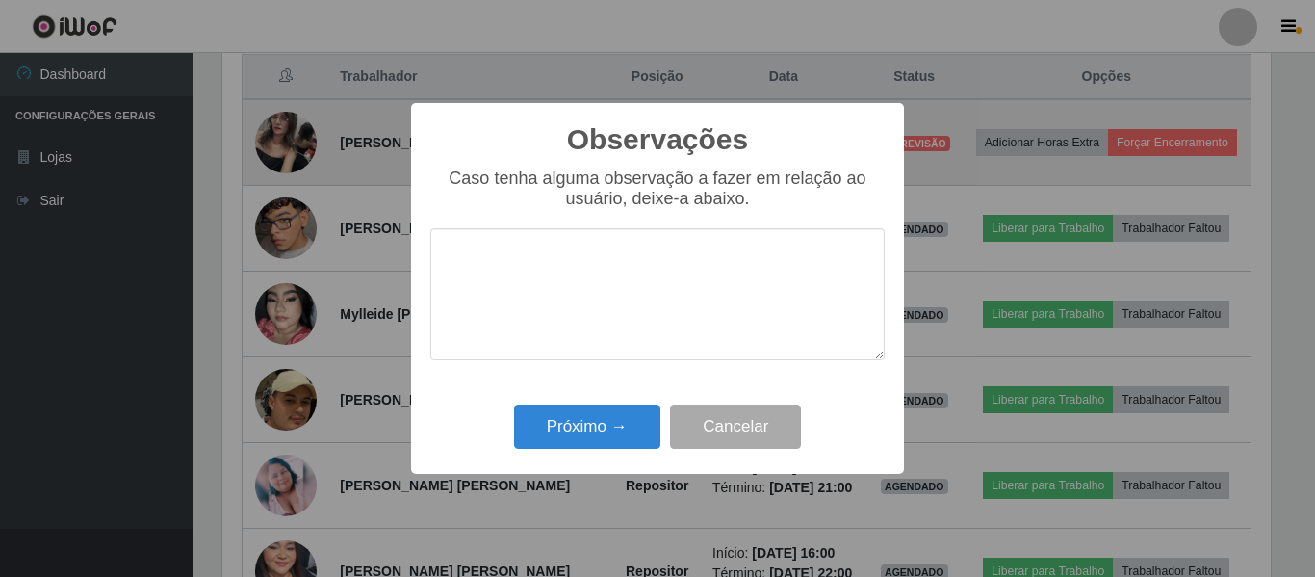
click at [623, 265] on textarea at bounding box center [657, 294] width 455 height 132
click at [497, 265] on textarea "muitoprodutiva" at bounding box center [657, 294] width 455 height 132
click at [597, 269] on textarea "muito produtiva" at bounding box center [657, 294] width 455 height 132
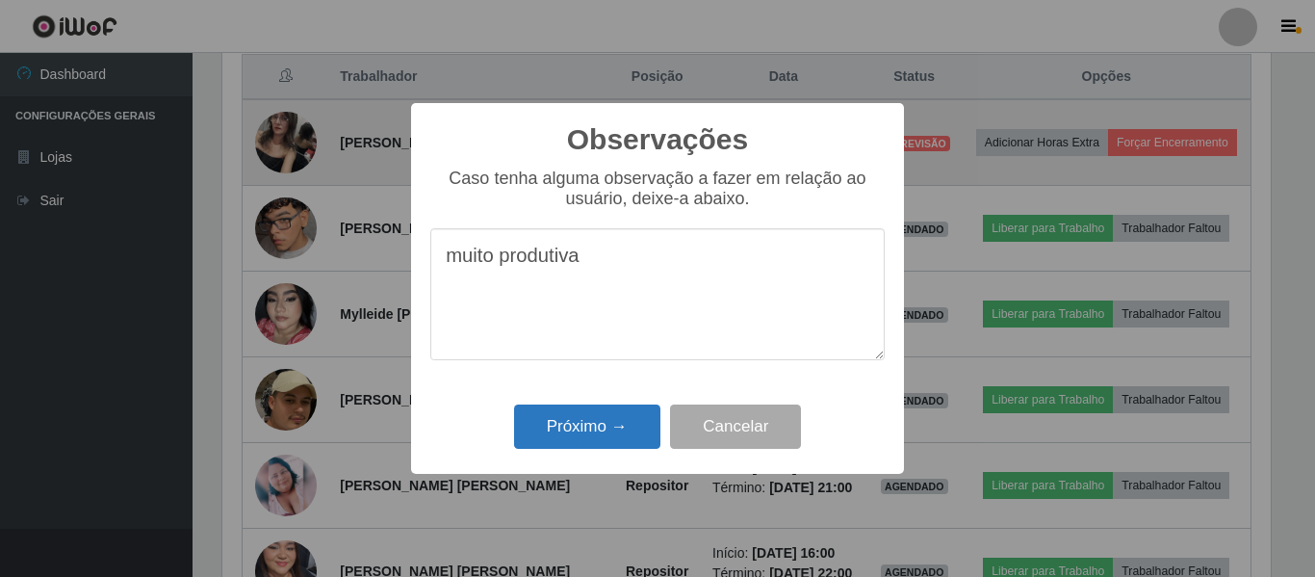
type textarea "muito produtiva"
click at [561, 425] on button "Próximo →" at bounding box center [587, 426] width 146 height 45
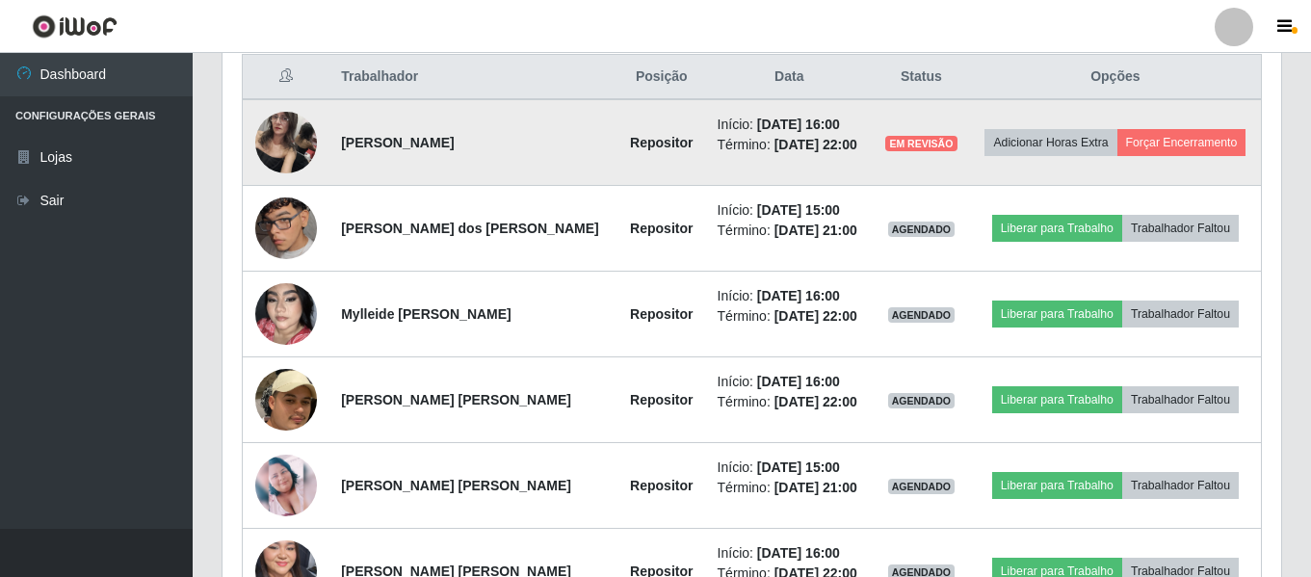
scroll to position [400, 1058]
click at [1158, 134] on button "Forçar Encerramento" at bounding box center [1181, 142] width 129 height 27
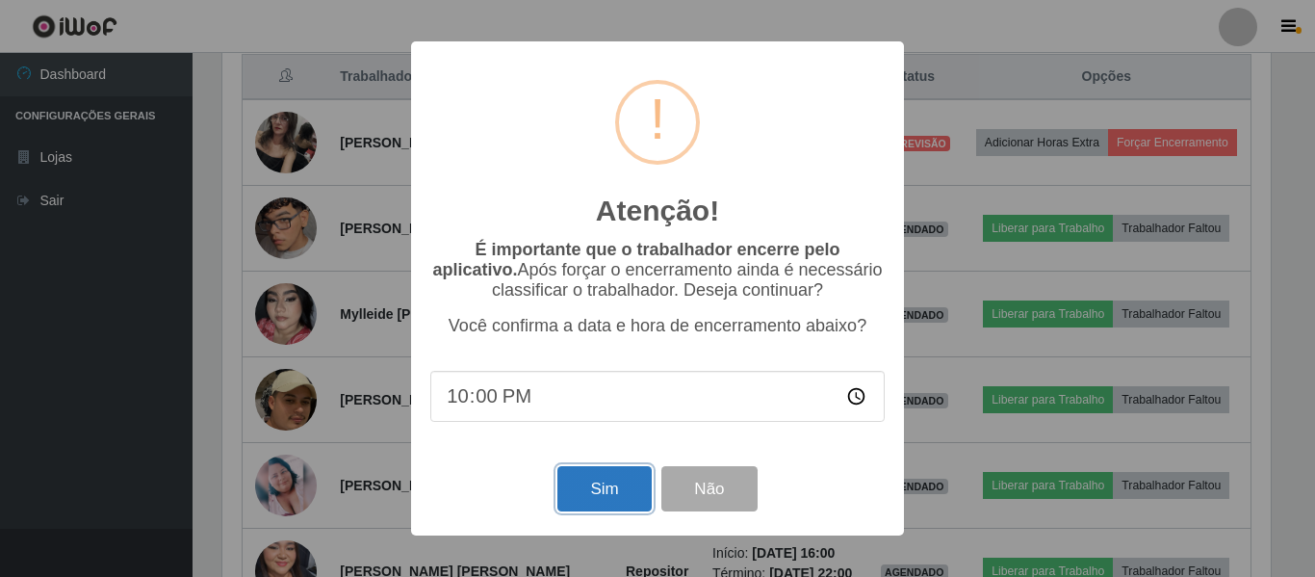
click at [566, 488] on button "Sim" at bounding box center [604, 488] width 93 height 45
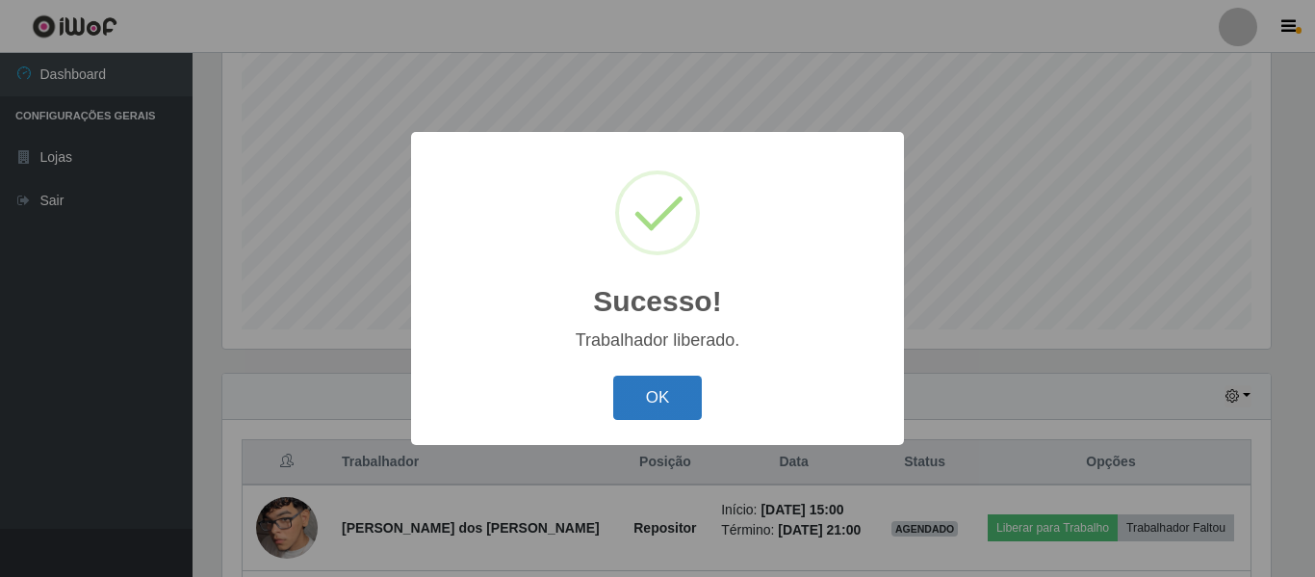
click at [674, 392] on button "OK" at bounding box center [658, 398] width 90 height 45
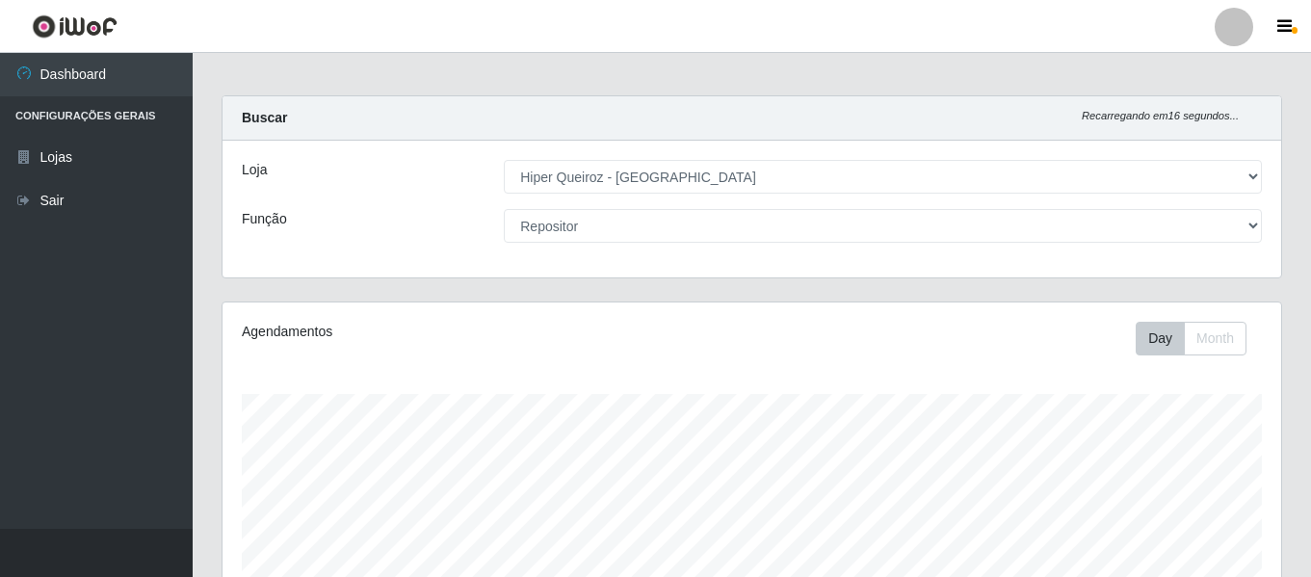
scroll to position [0, 0]
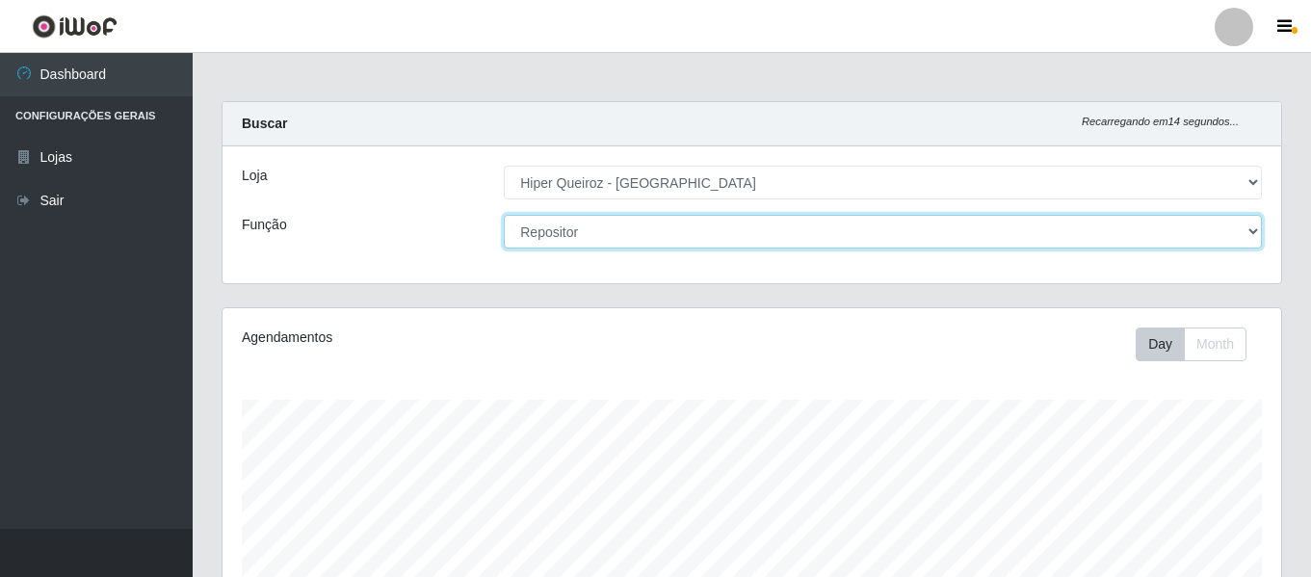
click at [1259, 234] on select "[Selecione...] ASG ASG + ASG ++ Embalador Embalador + Embalador ++ Operador de …" at bounding box center [883, 232] width 758 height 34
select select "[Selecione...]"
click at [504, 215] on select "[Selecione...] ASG ASG + ASG ++ Embalador Embalador + Embalador ++ Operador de …" at bounding box center [883, 232] width 758 height 34
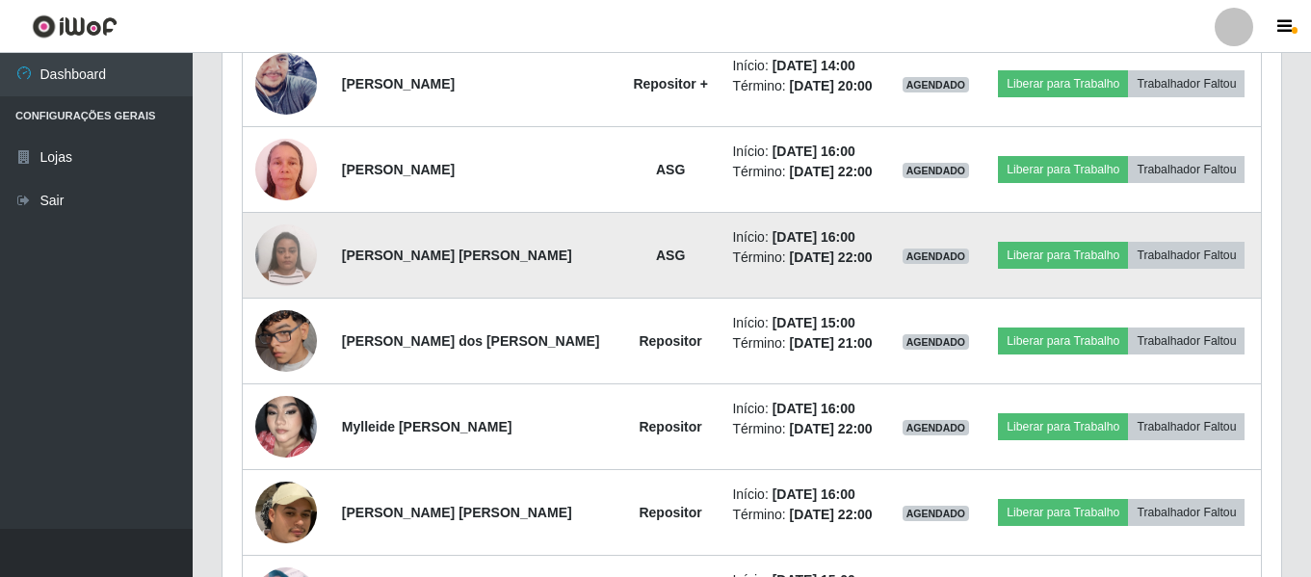
scroll to position [1252, 0]
